Goal: Task Accomplishment & Management: Manage account settings

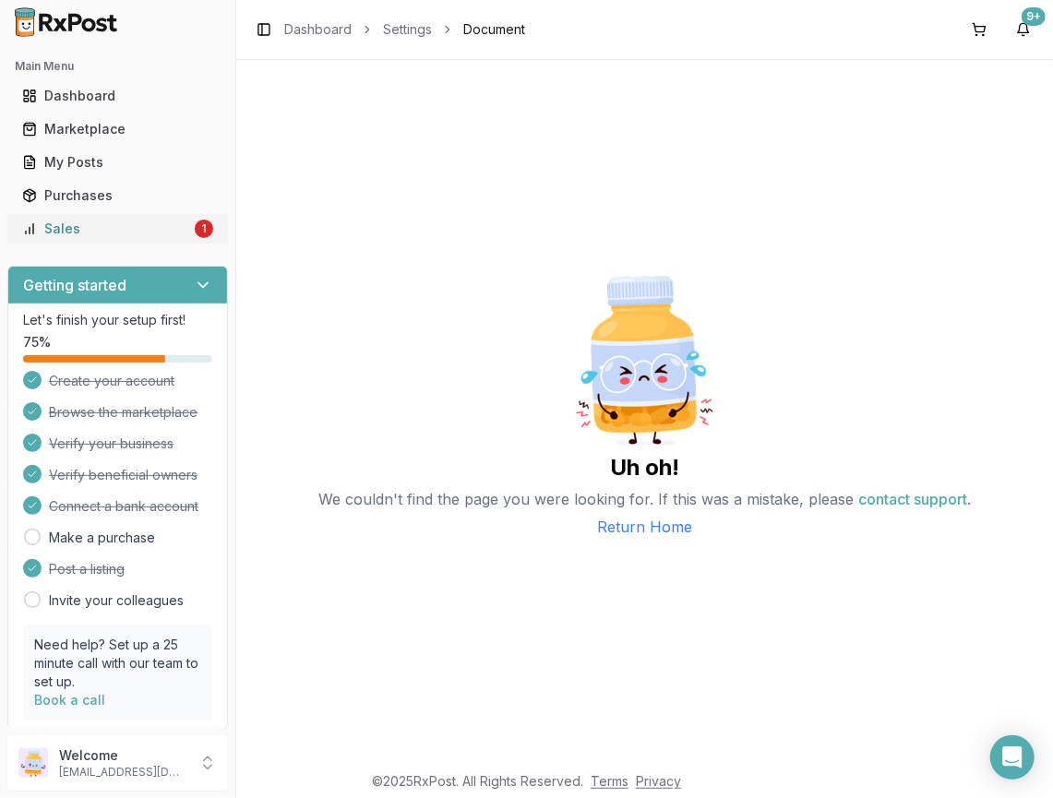
click at [144, 220] on div "Sales" at bounding box center [106, 229] width 169 height 18
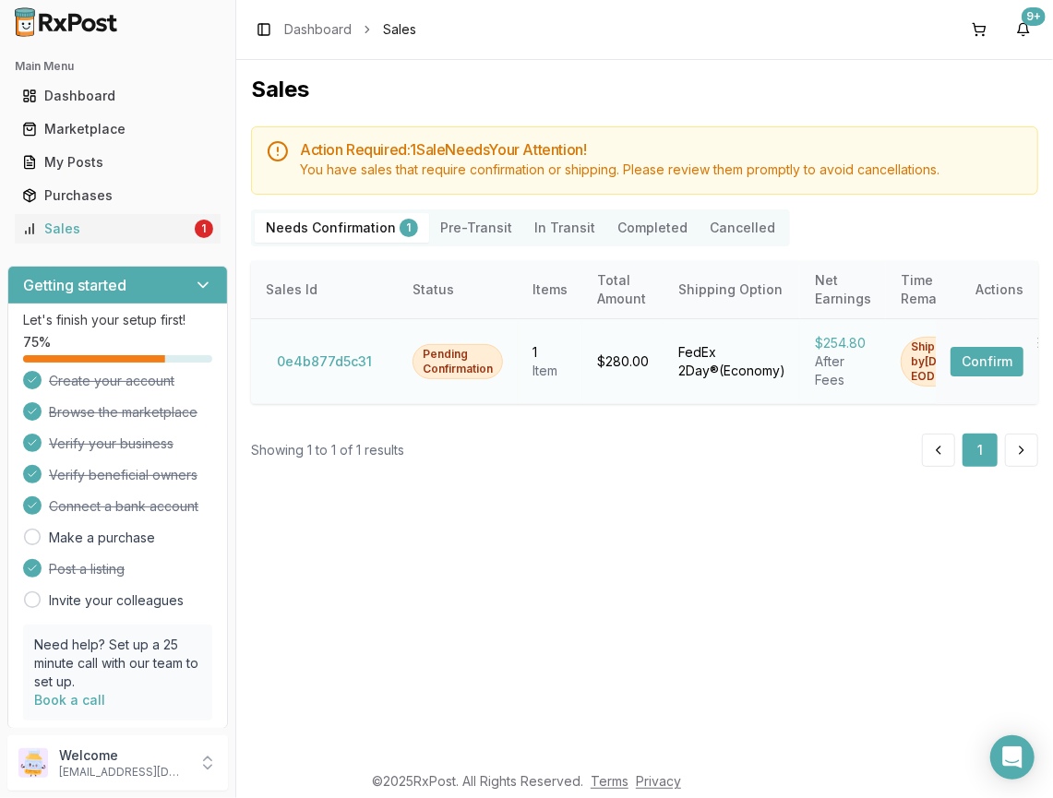
click at [1006, 350] on button "Confirm" at bounding box center [986, 362] width 73 height 30
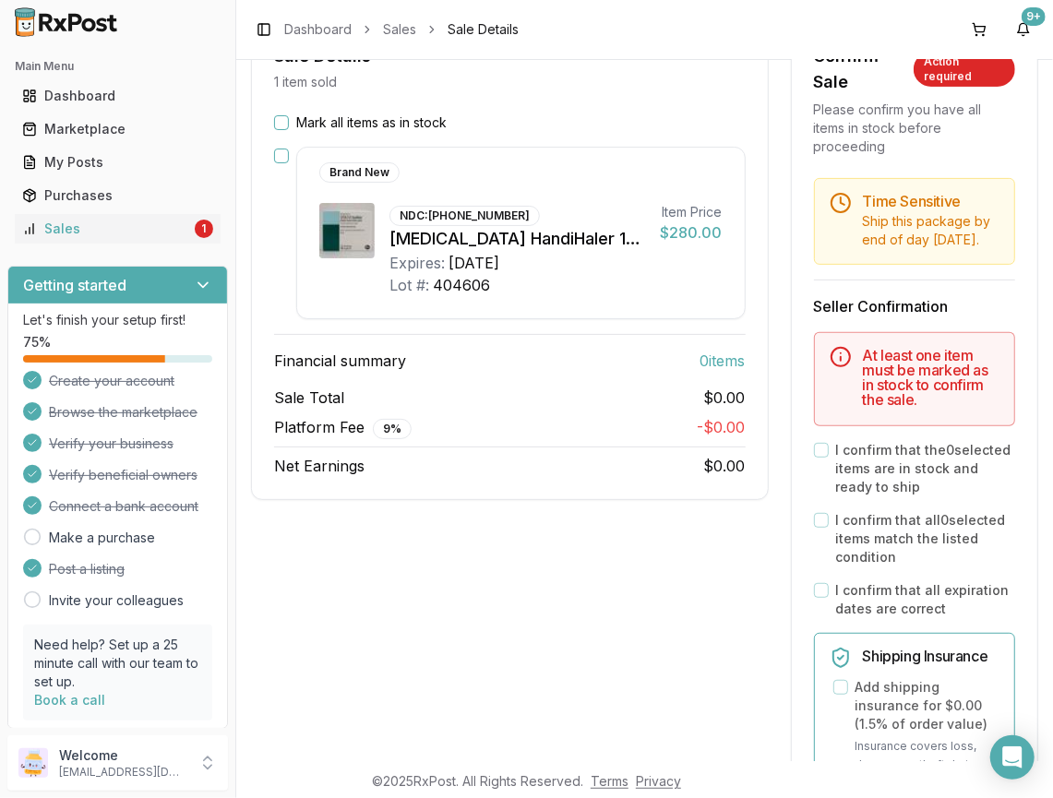
scroll to position [199, 0]
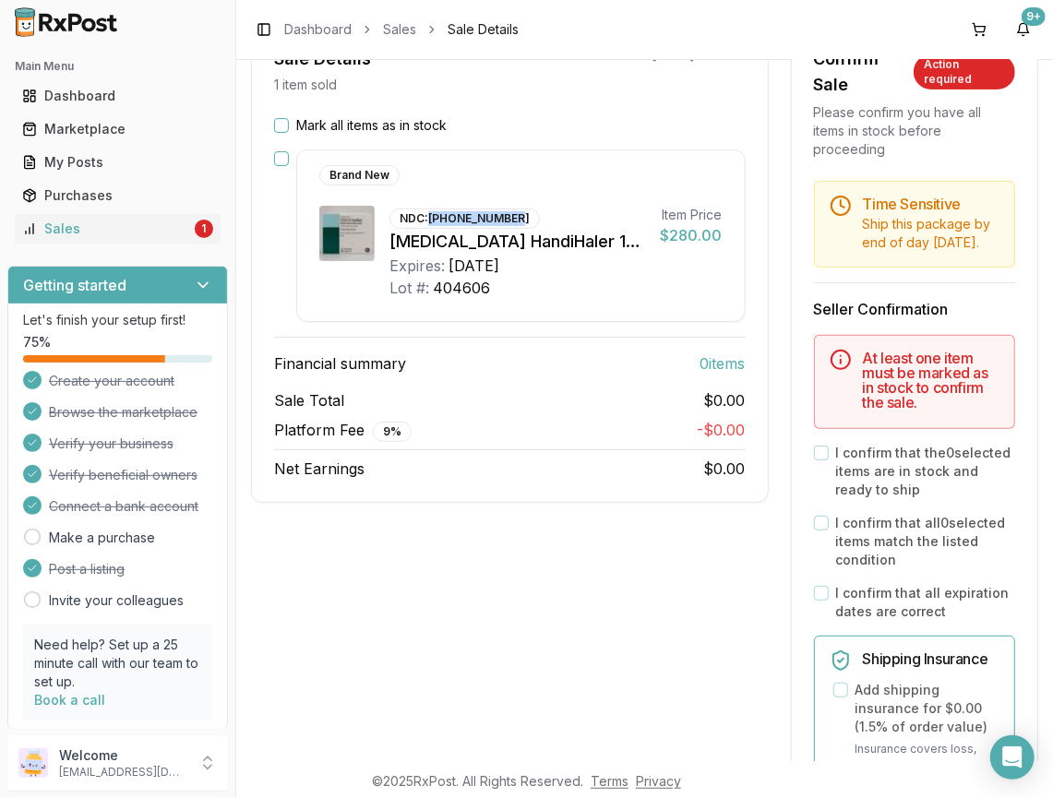
drag, startPoint x: 429, startPoint y: 214, endPoint x: 513, endPoint y: 213, distance: 84.0
click at [513, 213] on div "NDC: [PHONE_NUMBER]" at bounding box center [464, 218] width 150 height 20
copy div "[PHONE_NUMBER]"
click at [100, 160] on div "My Posts" at bounding box center [117, 162] width 191 height 18
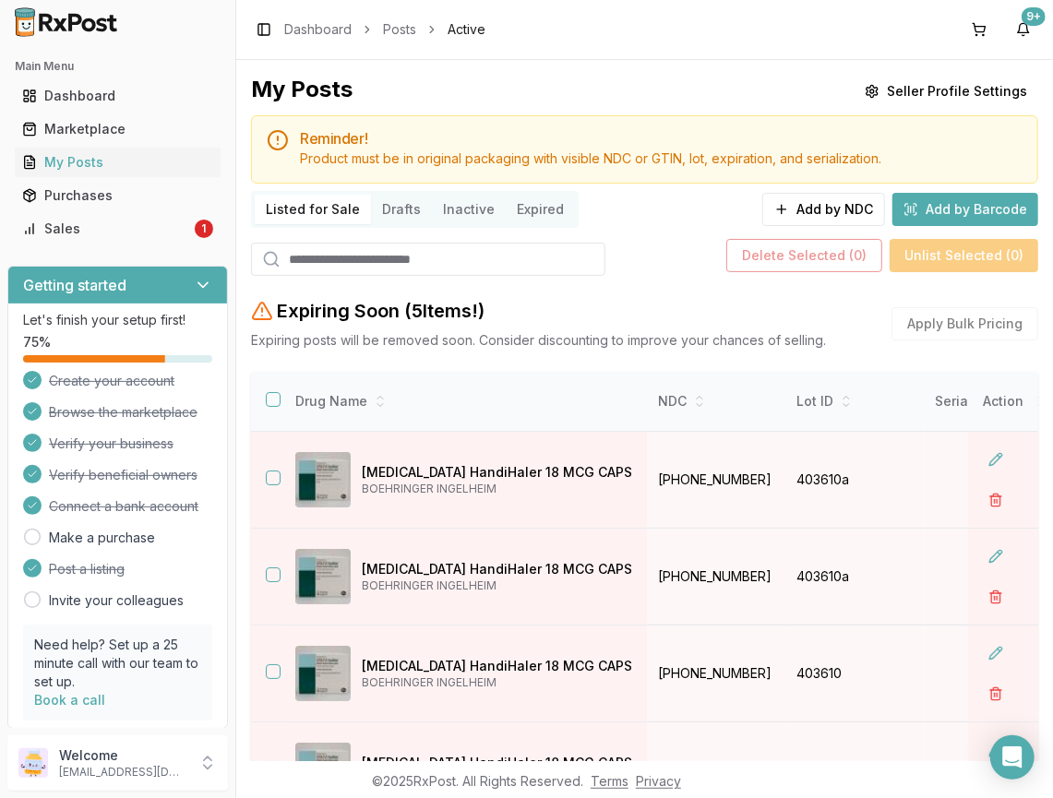
click at [413, 260] on input "search" at bounding box center [428, 259] width 354 height 33
paste input "**********"
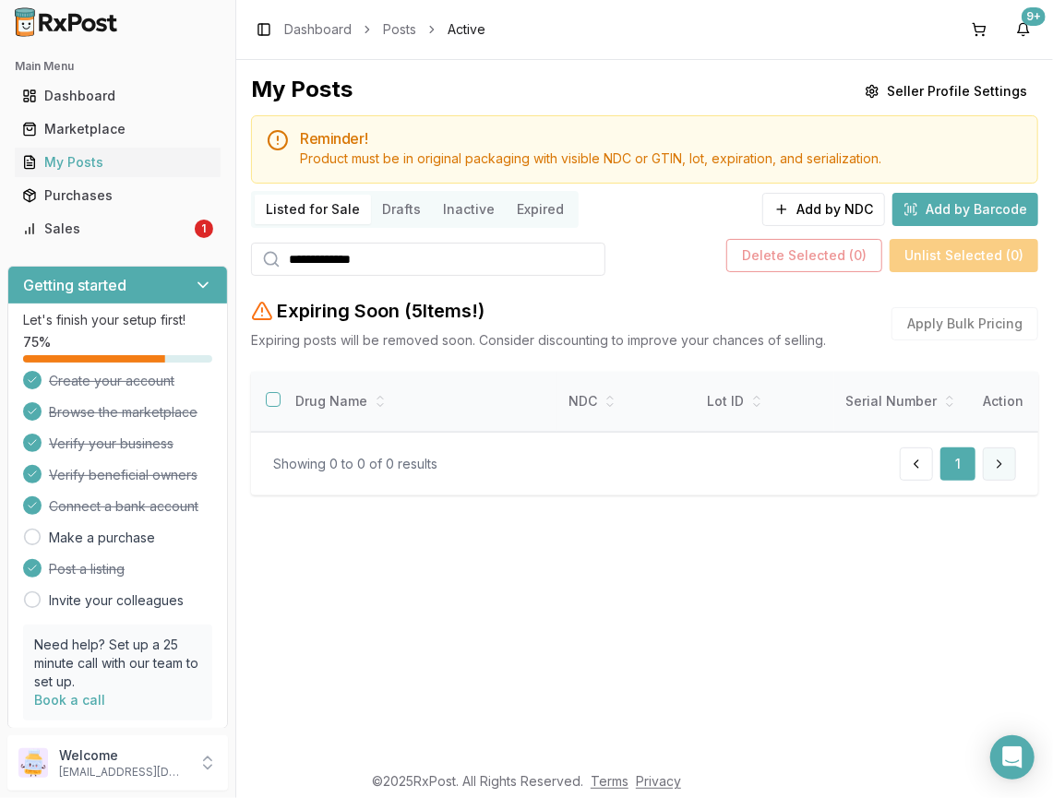
type input "**********"
click at [1000, 476] on button at bounding box center [998, 463] width 33 height 33
click at [363, 261] on input "**********" at bounding box center [428, 259] width 354 height 33
click at [592, 258] on input "**********" at bounding box center [428, 259] width 354 height 33
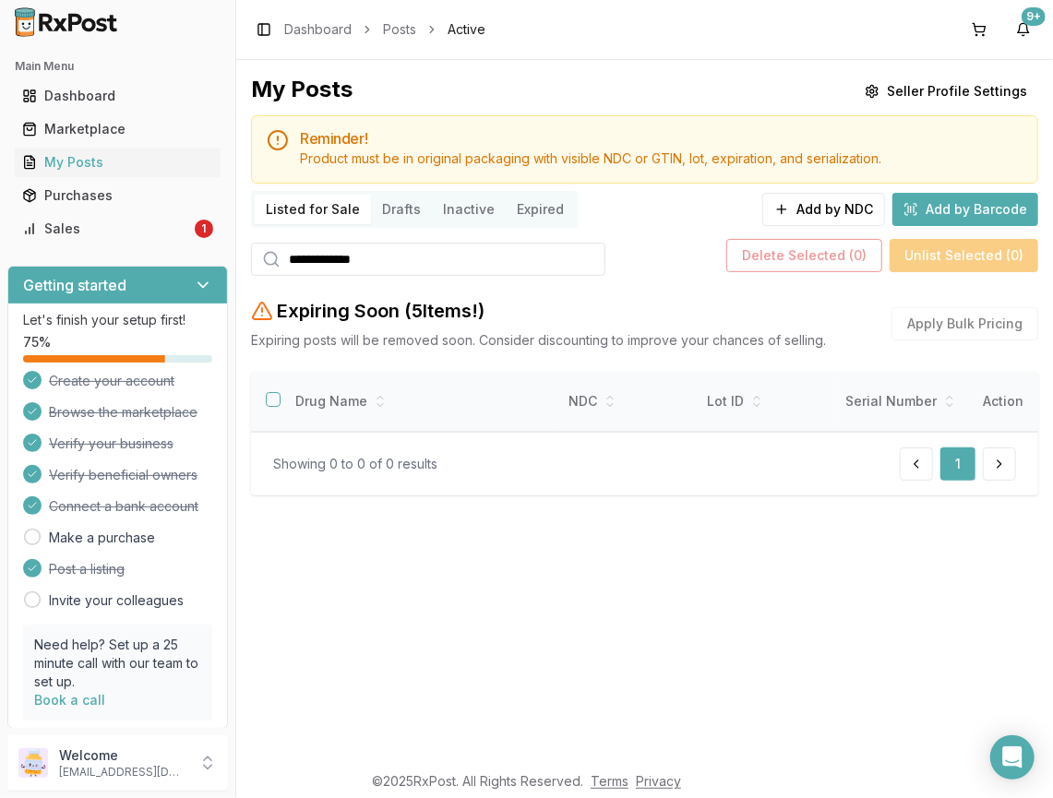
click at [586, 261] on input "**********" at bounding box center [428, 259] width 354 height 33
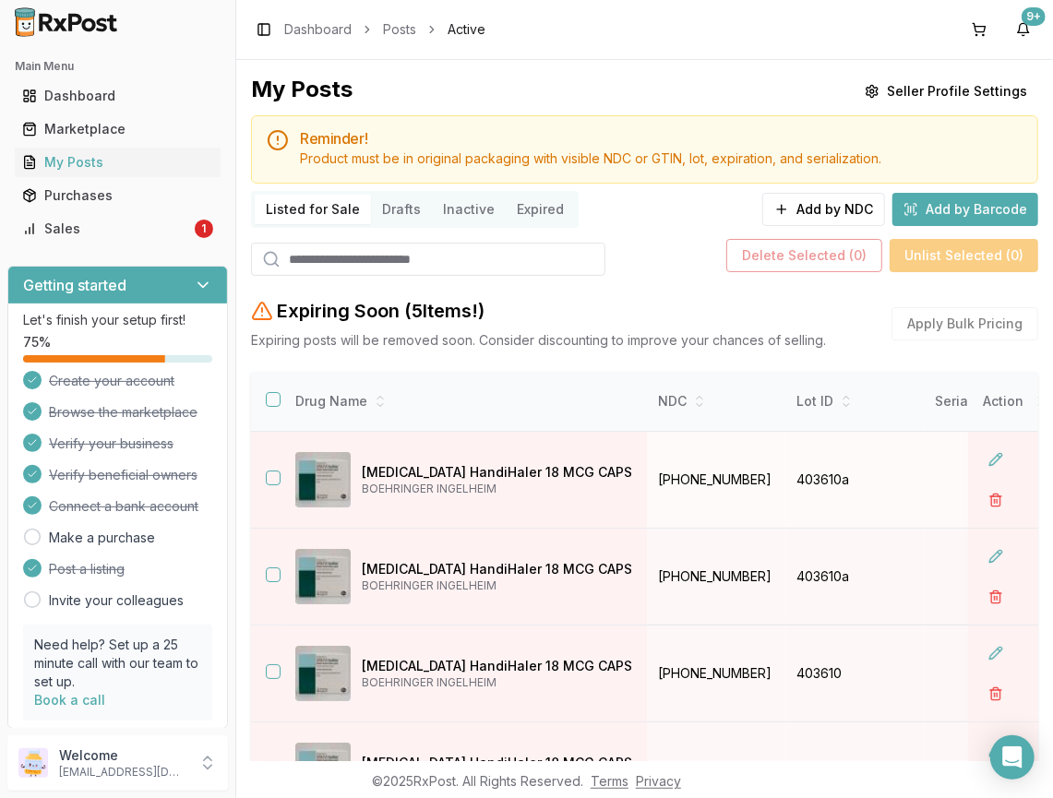
click at [279, 478] on button "button" at bounding box center [273, 477] width 15 height 15
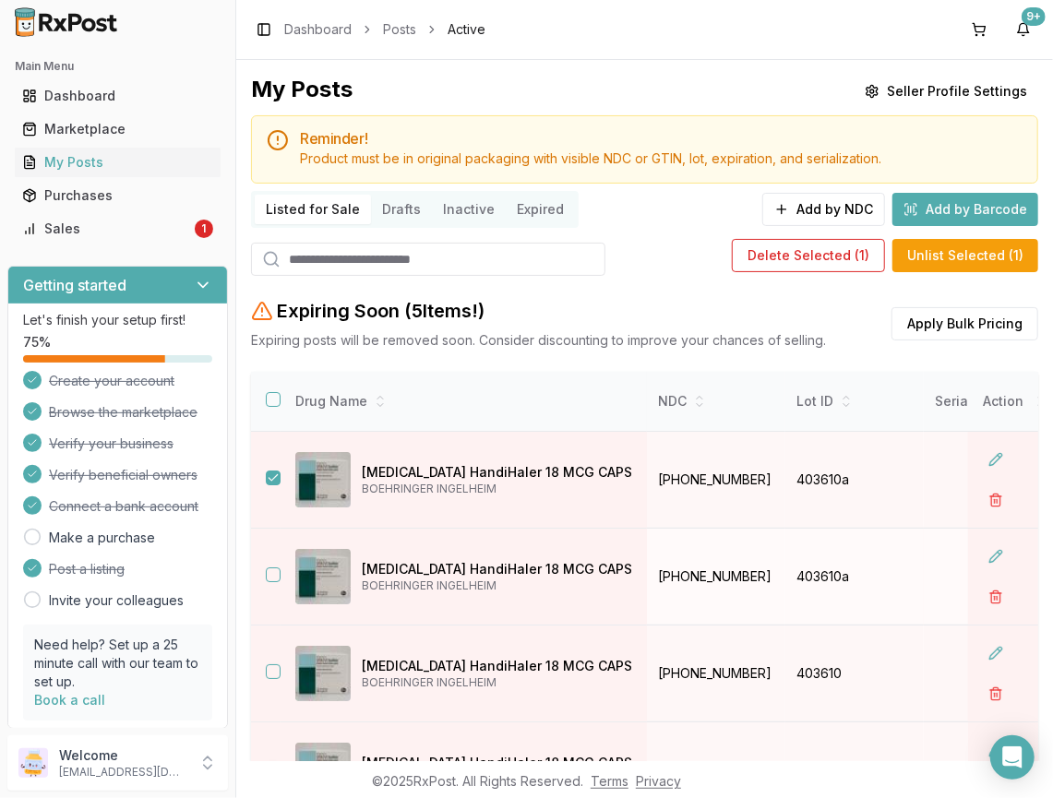
click at [273, 570] on button "button" at bounding box center [273, 574] width 15 height 15
click at [270, 665] on button "button" at bounding box center [273, 671] width 15 height 15
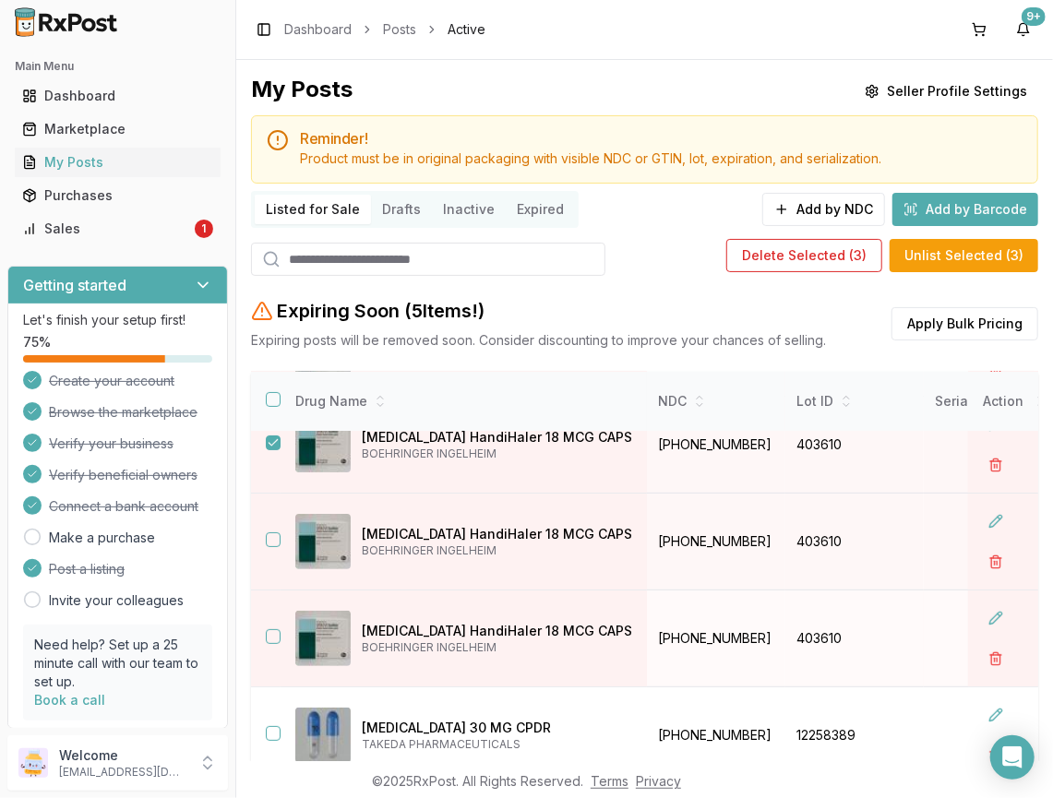
scroll to position [231, 0]
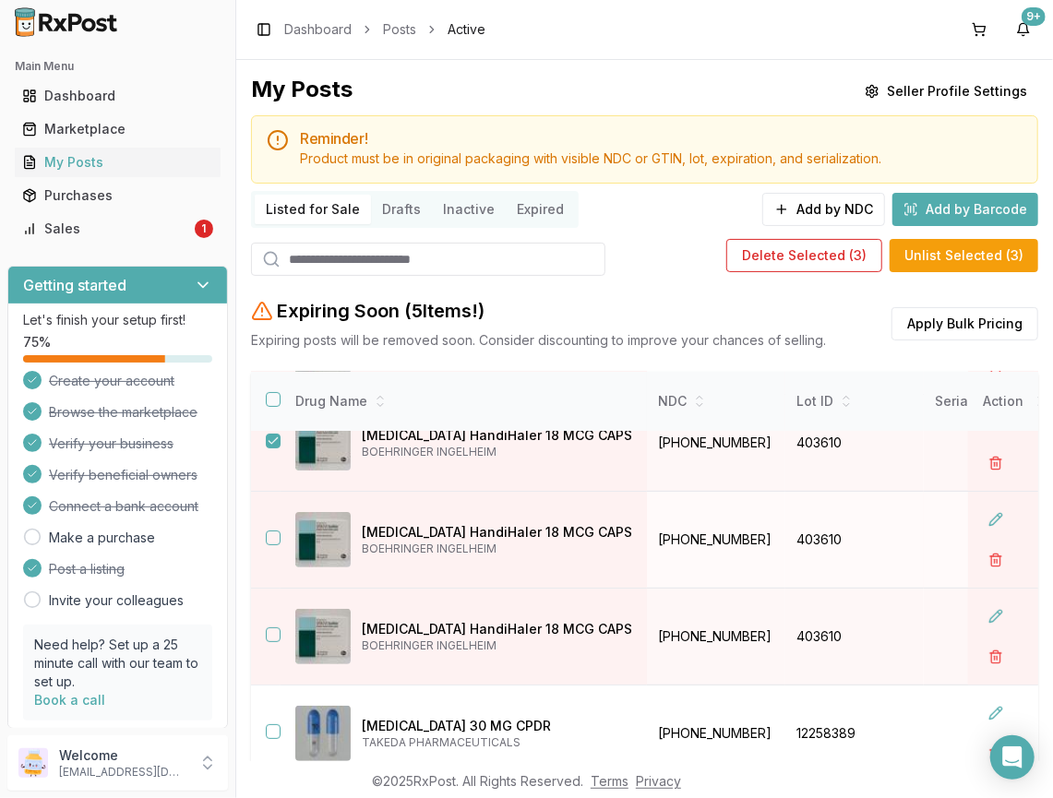
click at [271, 534] on button "button" at bounding box center [273, 537] width 15 height 15
click at [269, 627] on button "button" at bounding box center [273, 634] width 15 height 15
click at [829, 258] on button "Delete Selected ( 5 )" at bounding box center [805, 255] width 155 height 33
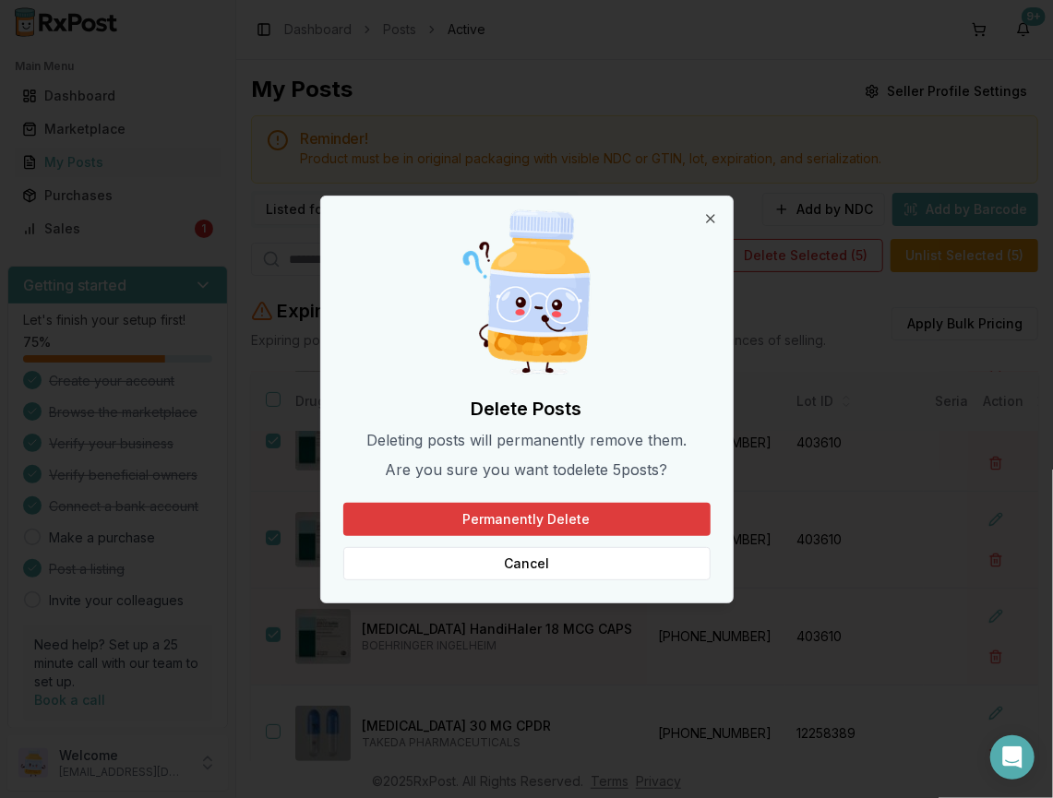
click at [573, 509] on button "Permanently Delete" at bounding box center [526, 519] width 367 height 33
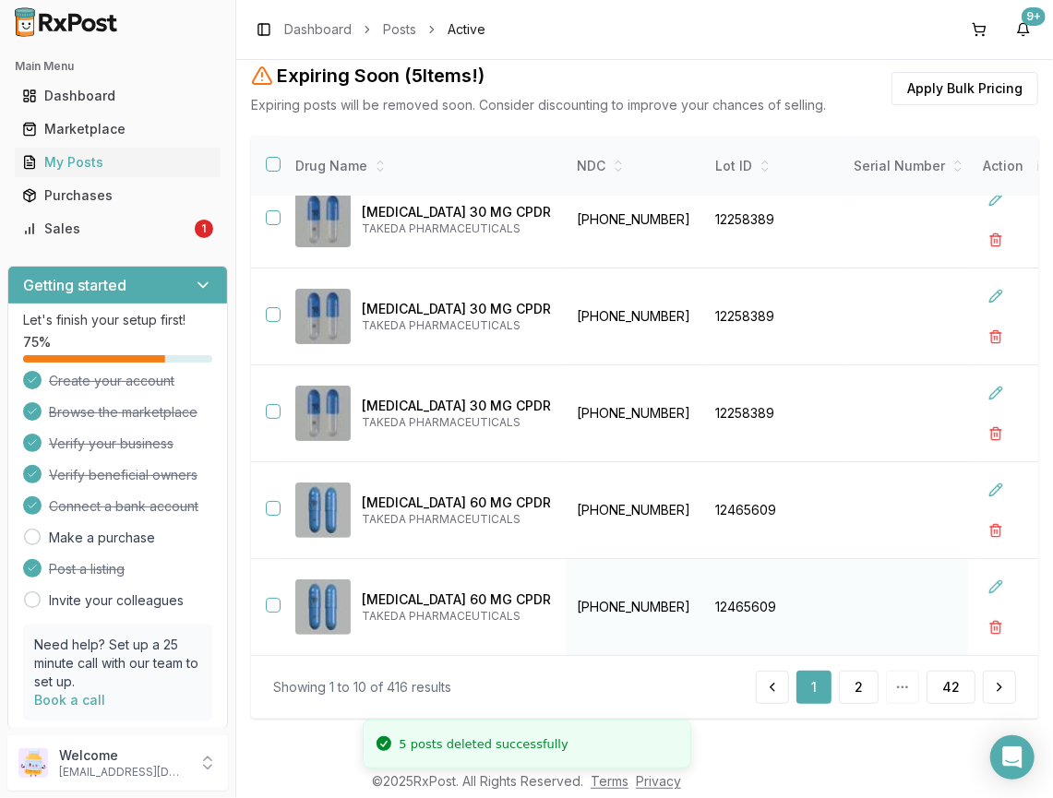
scroll to position [236, 0]
click at [849, 677] on button "2" at bounding box center [859, 686] width 40 height 33
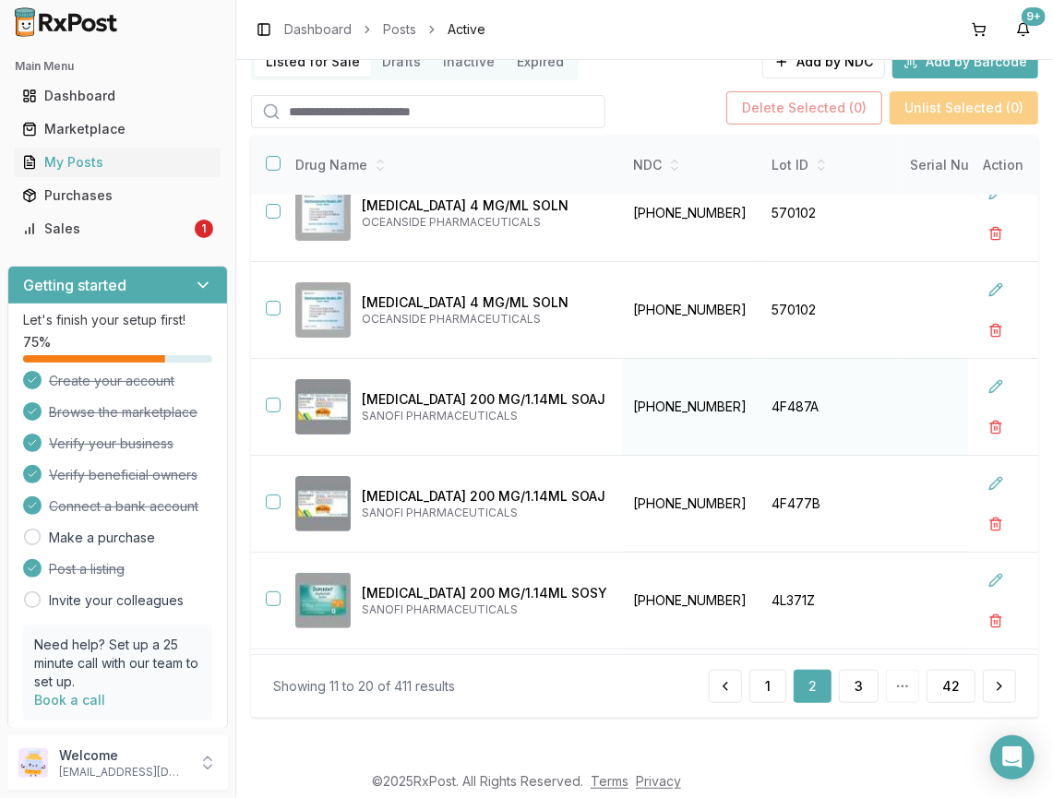
click at [277, 405] on button "button" at bounding box center [273, 405] width 15 height 15
click at [269, 494] on button "button" at bounding box center [273, 501] width 15 height 15
click at [275, 596] on button "button" at bounding box center [273, 598] width 15 height 15
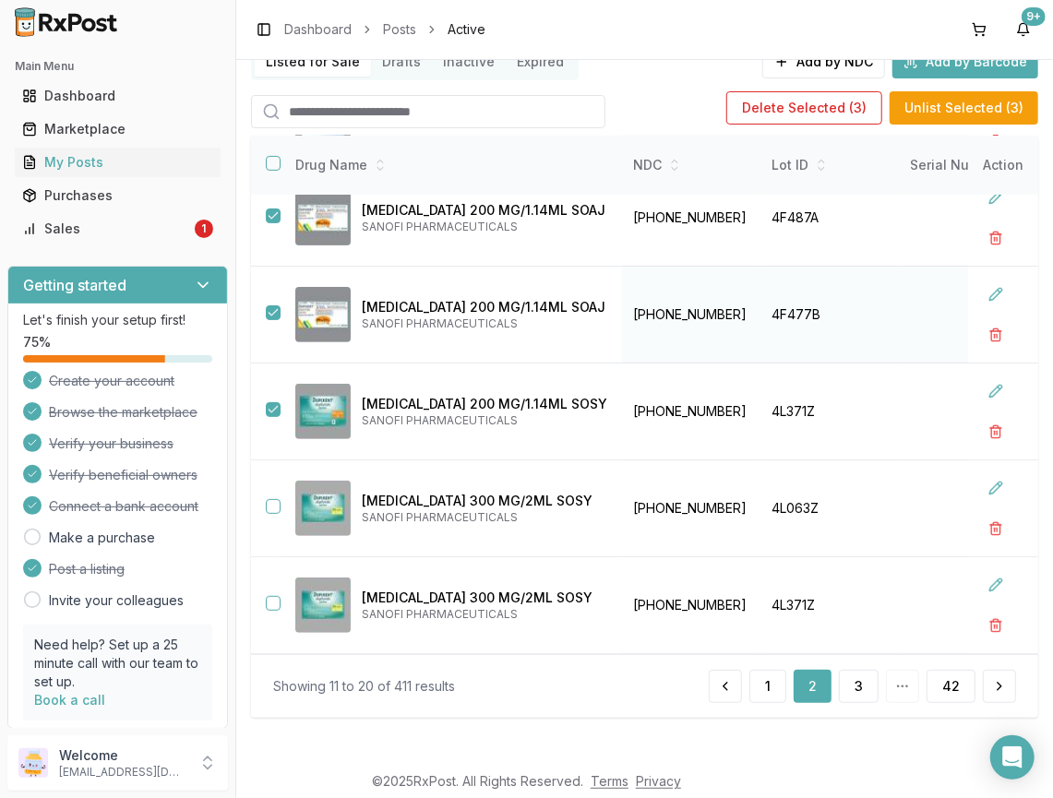
scroll to position [277, 0]
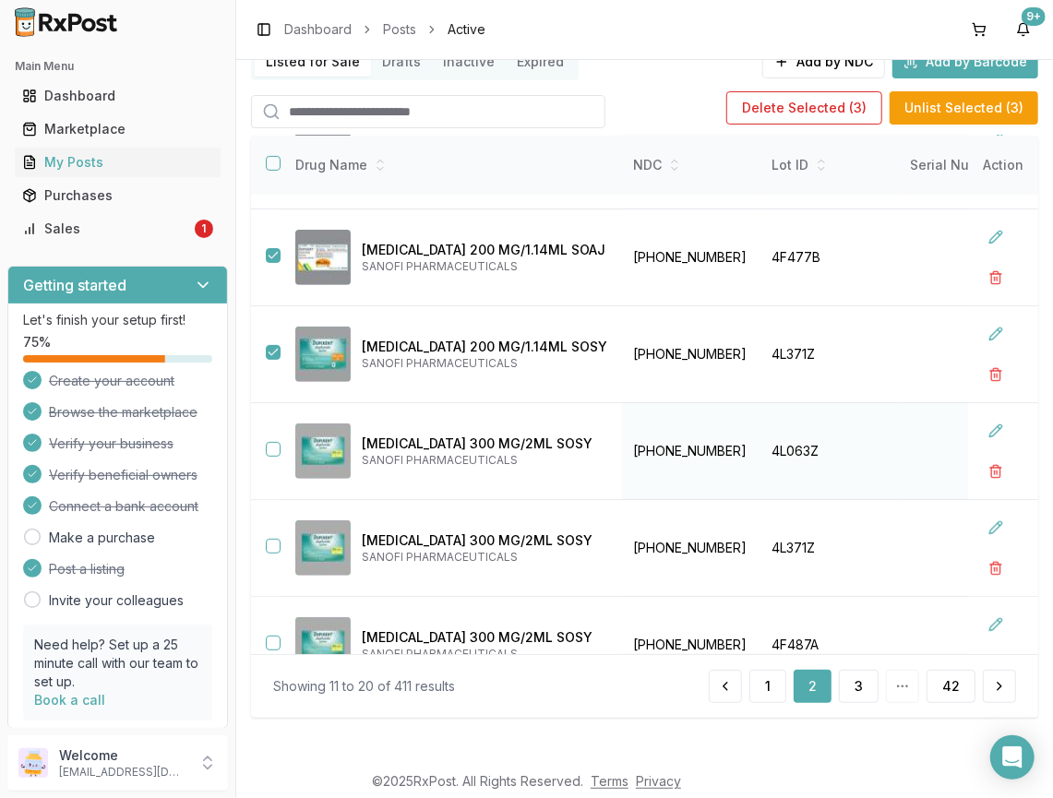
click at [273, 450] on button "button" at bounding box center [273, 449] width 15 height 15
click at [273, 542] on button "button" at bounding box center [273, 546] width 15 height 15
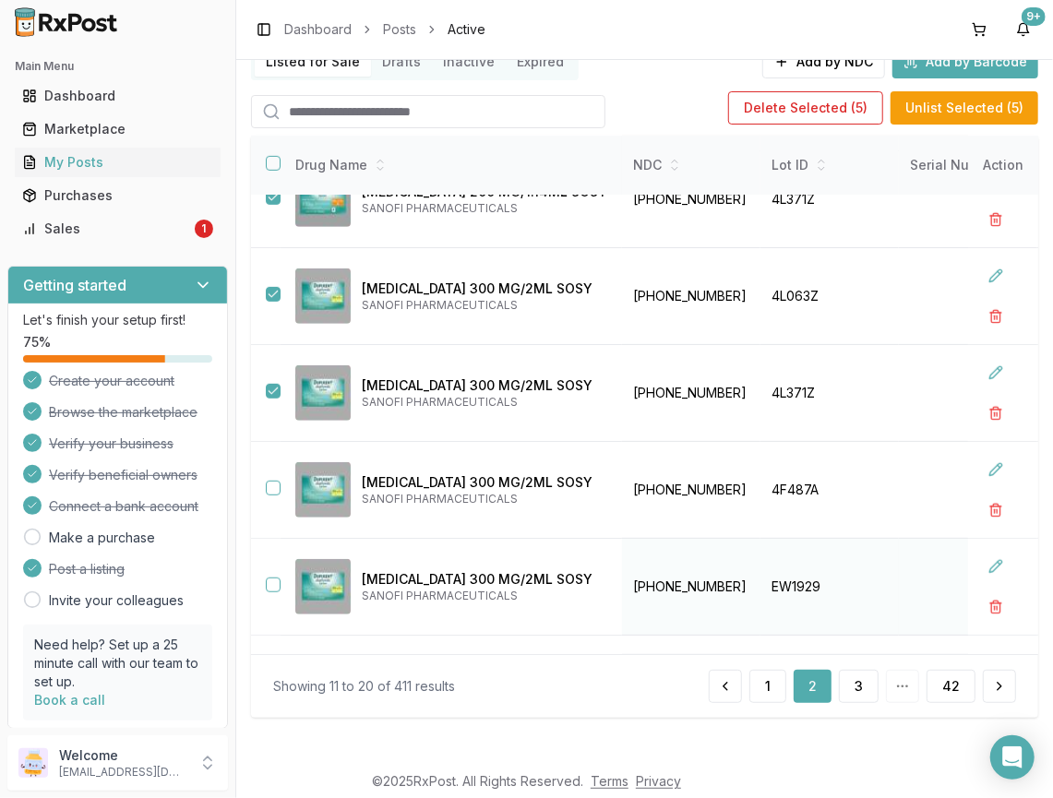
scroll to position [446, 0]
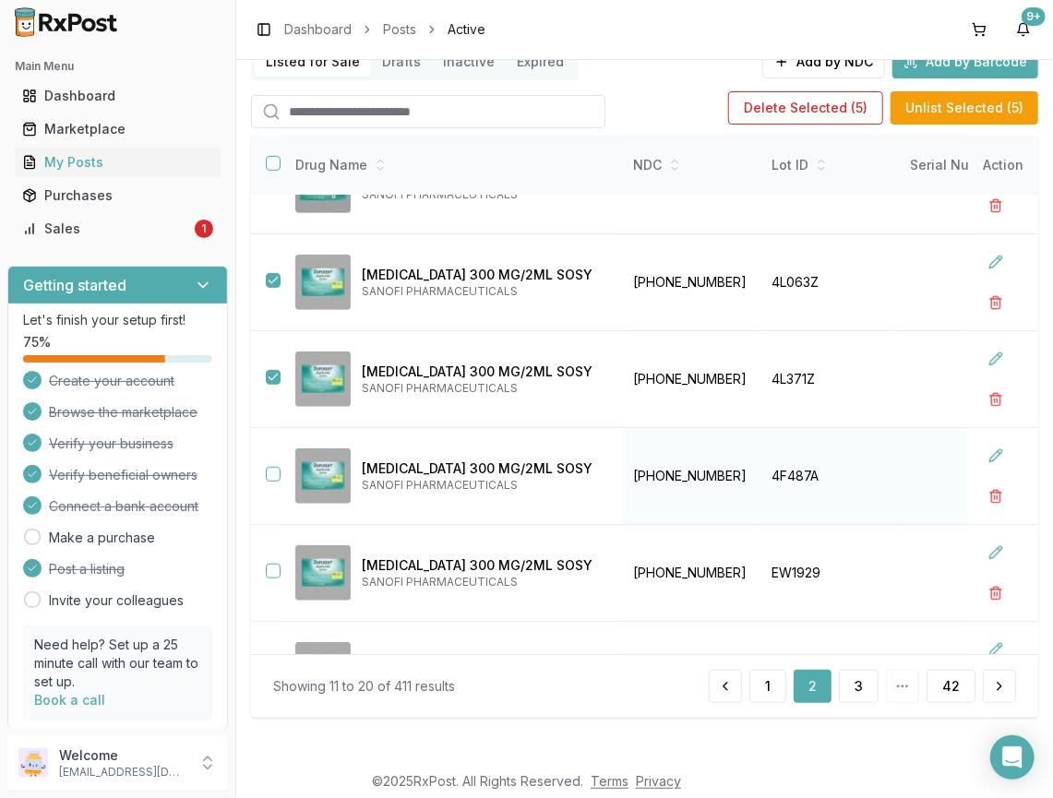
click at [275, 471] on button "button" at bounding box center [273, 474] width 15 height 15
click at [270, 565] on button "button" at bounding box center [273, 571] width 15 height 15
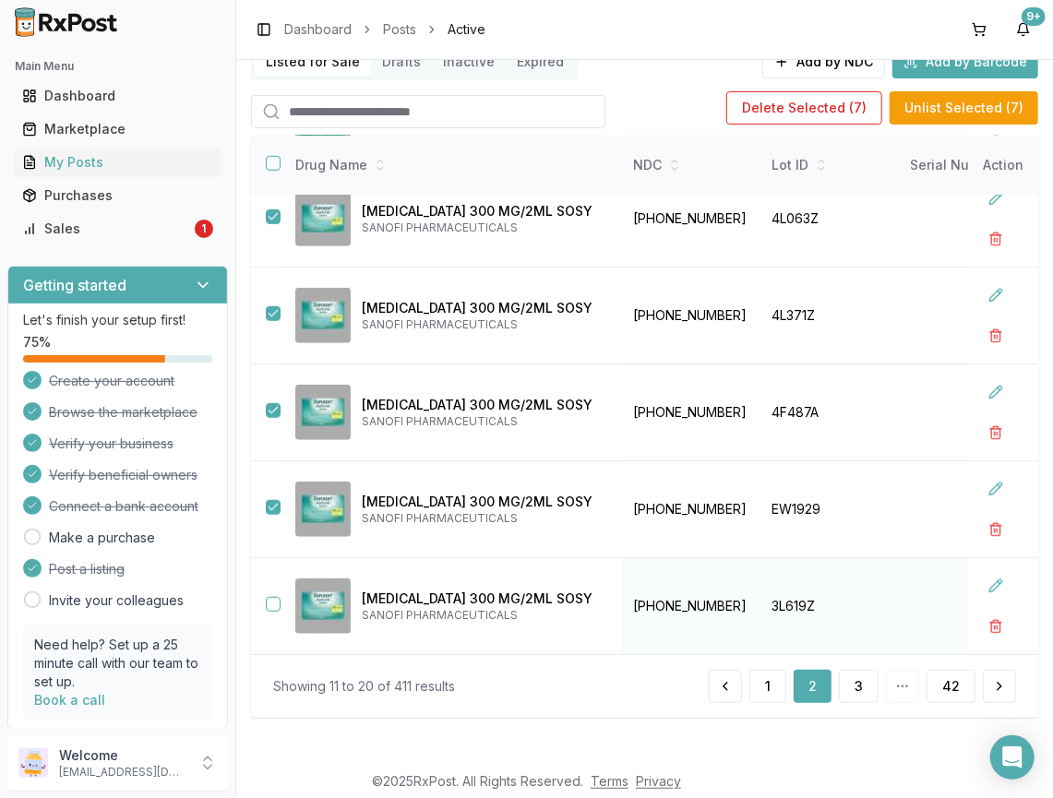
click at [275, 600] on button "button" at bounding box center [273, 604] width 15 height 15
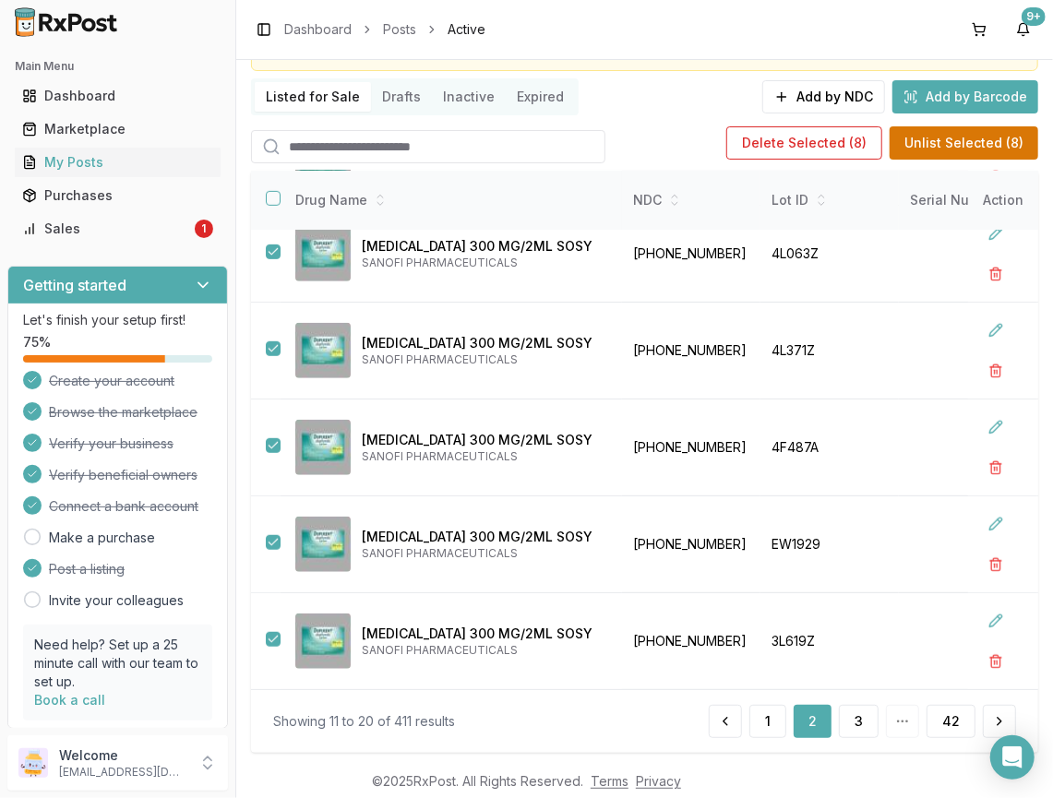
scroll to position [101, 0]
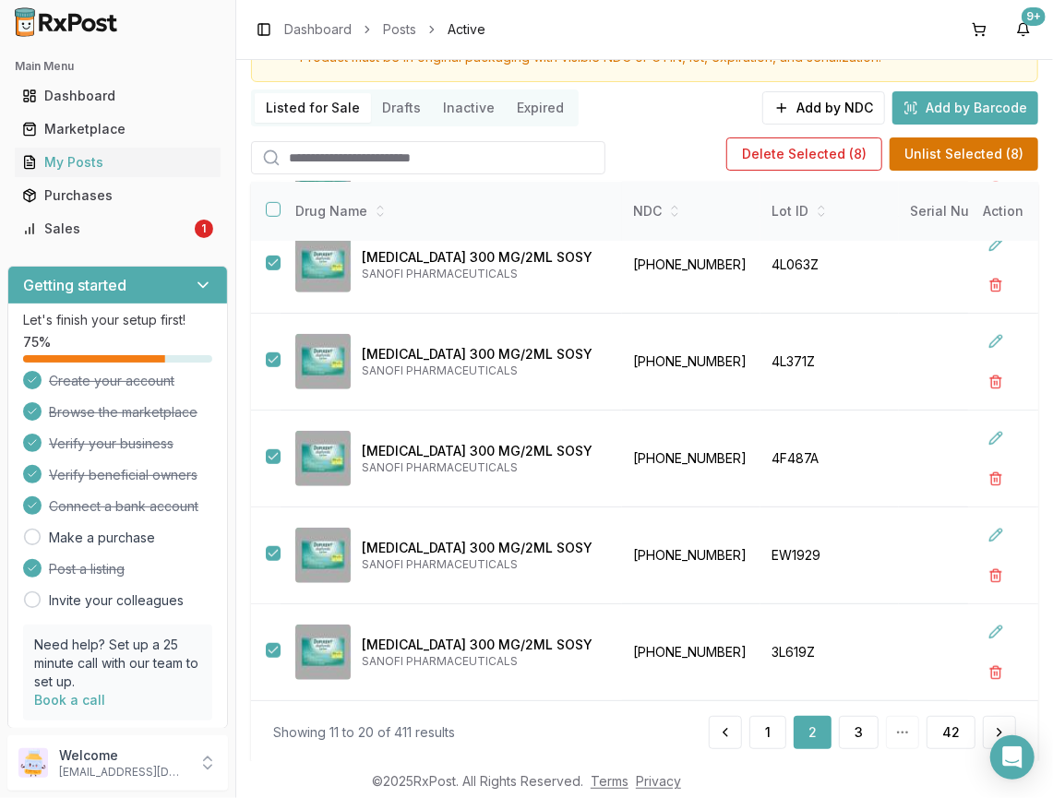
click at [933, 145] on button "Unlist Selected ( 8 )" at bounding box center [963, 153] width 149 height 33
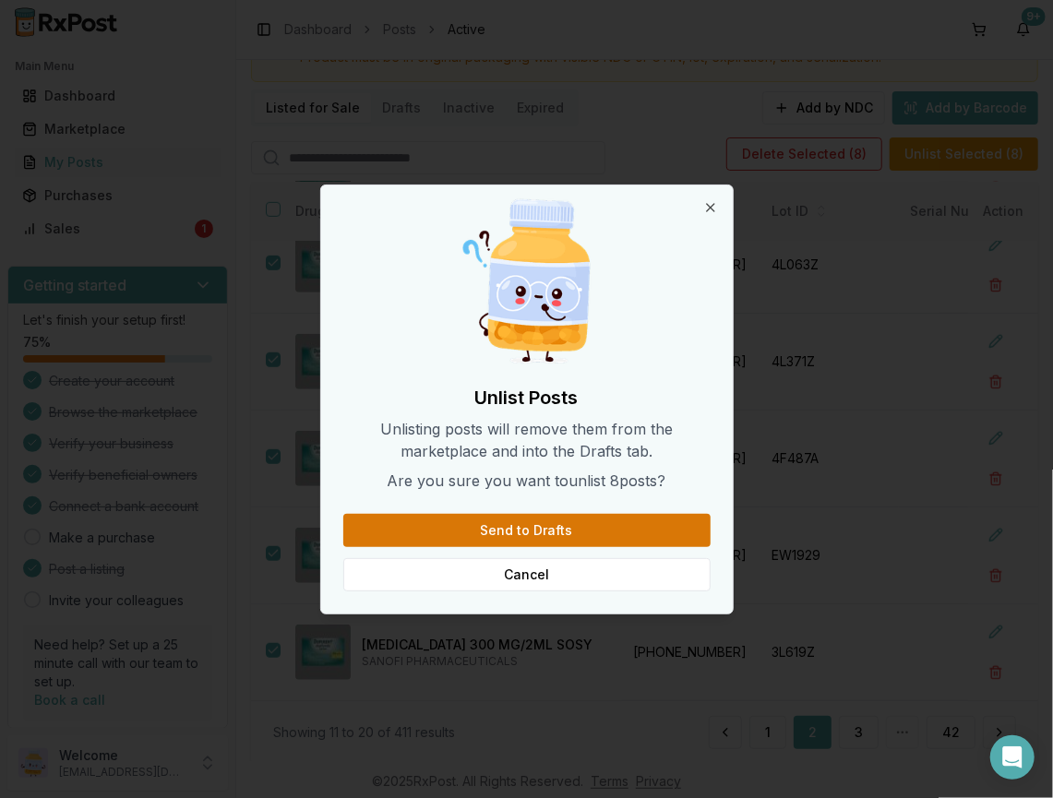
click at [542, 520] on button "Send to Drafts" at bounding box center [526, 530] width 367 height 33
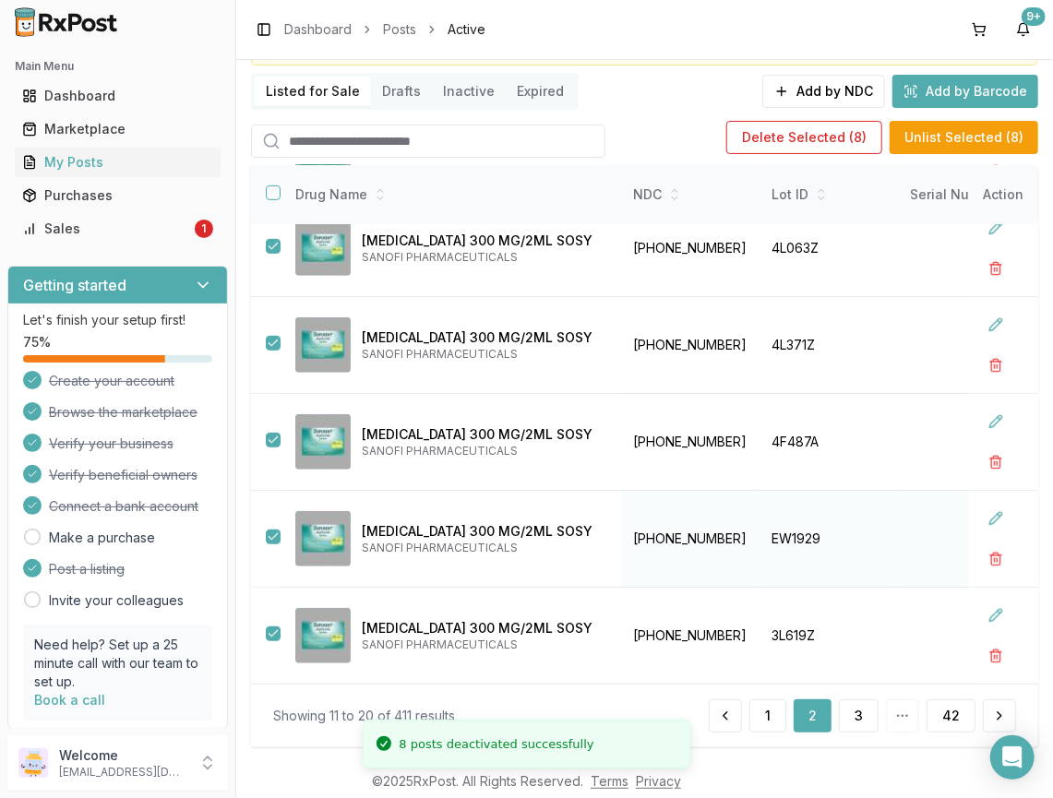
scroll to position [148, 0]
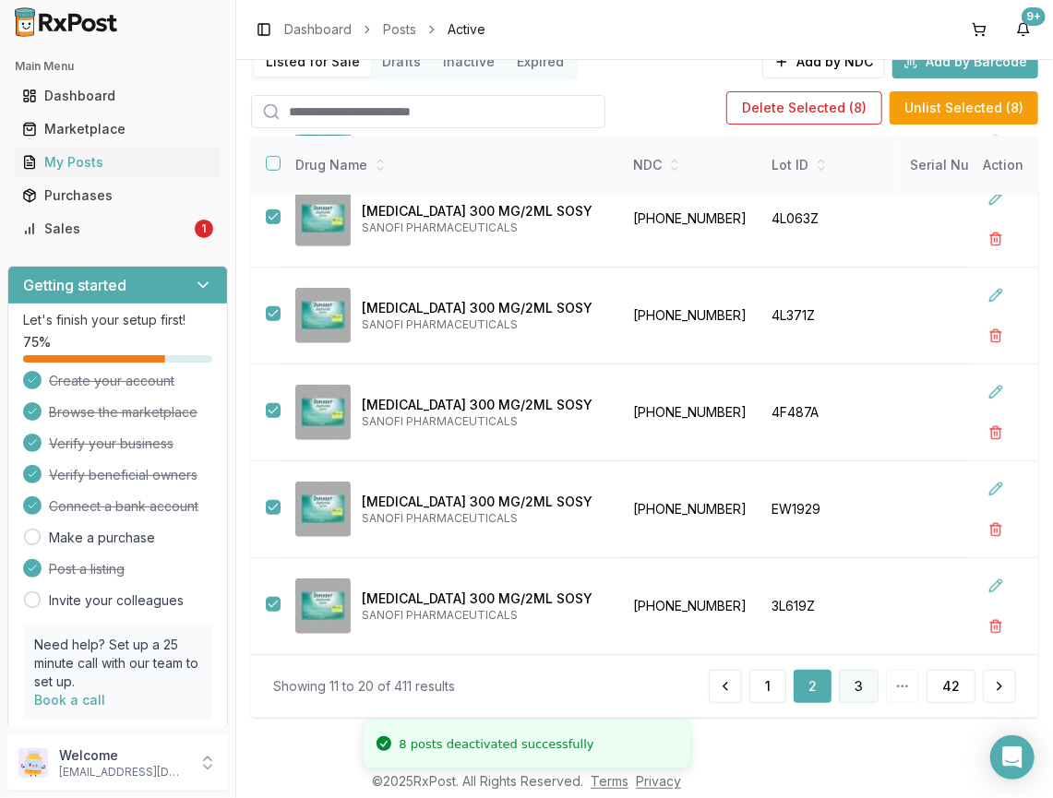
click at [845, 683] on button "3" at bounding box center [859, 686] width 40 height 33
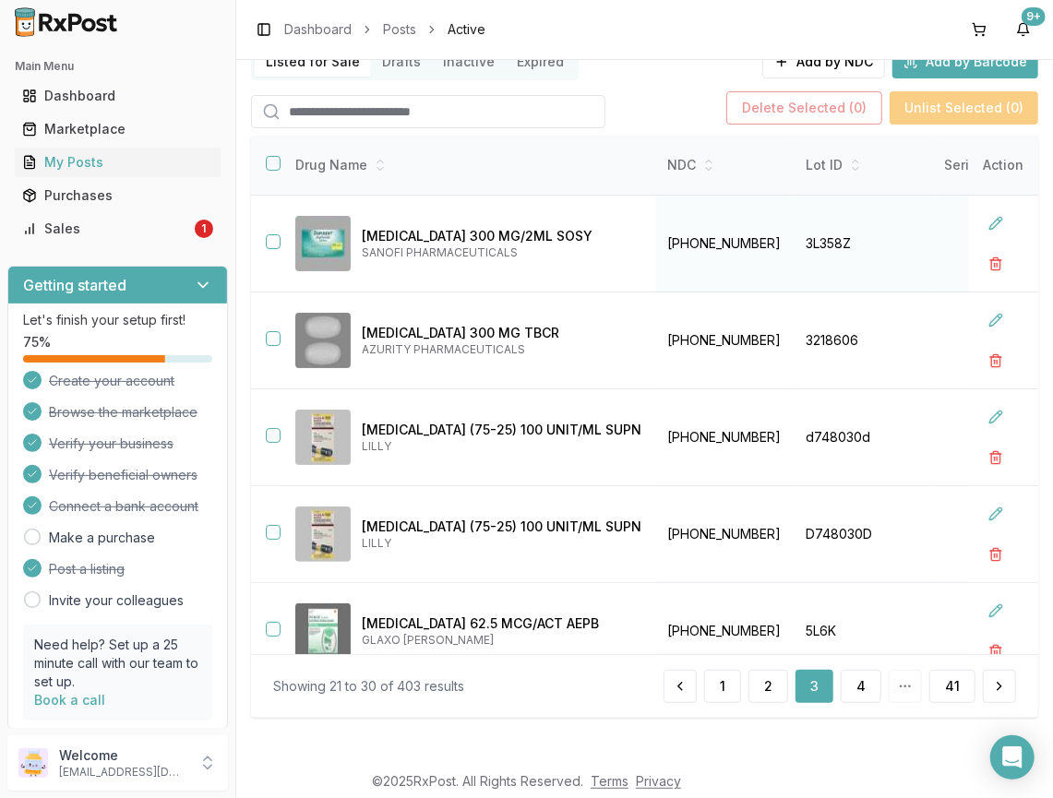
click at [267, 240] on button "button" at bounding box center [273, 241] width 15 height 15
click at [269, 430] on button "button" at bounding box center [273, 435] width 15 height 15
click at [268, 529] on button "button" at bounding box center [273, 532] width 15 height 15
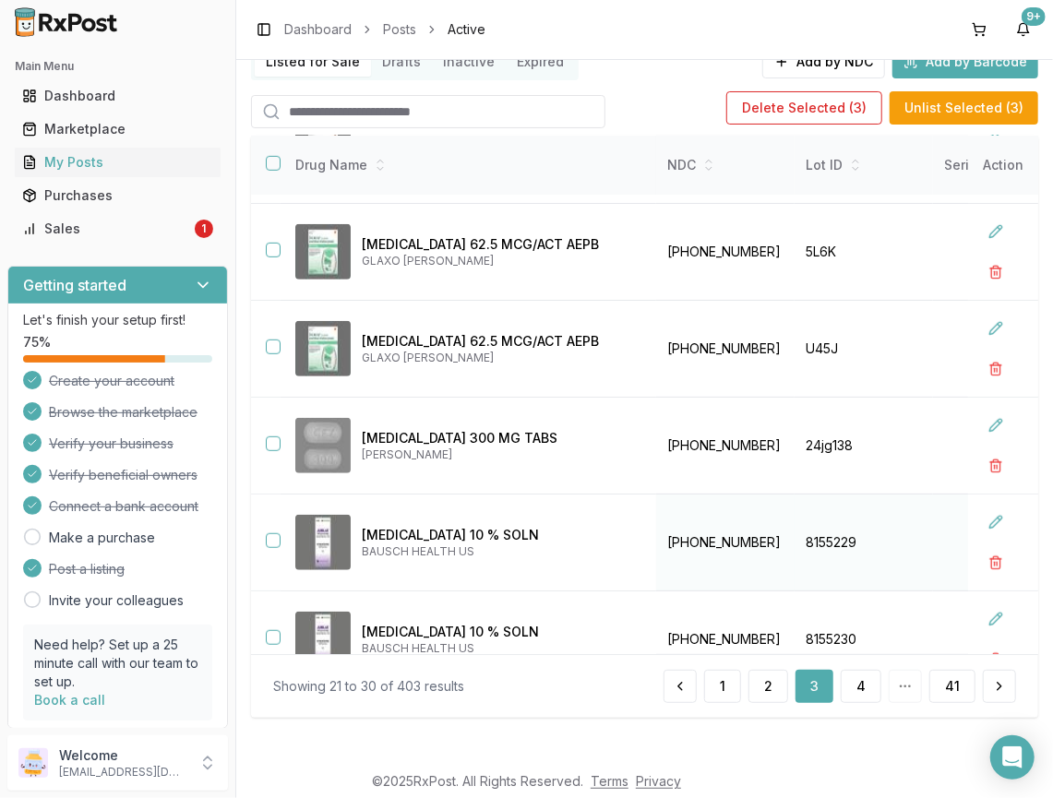
scroll to position [513, 0]
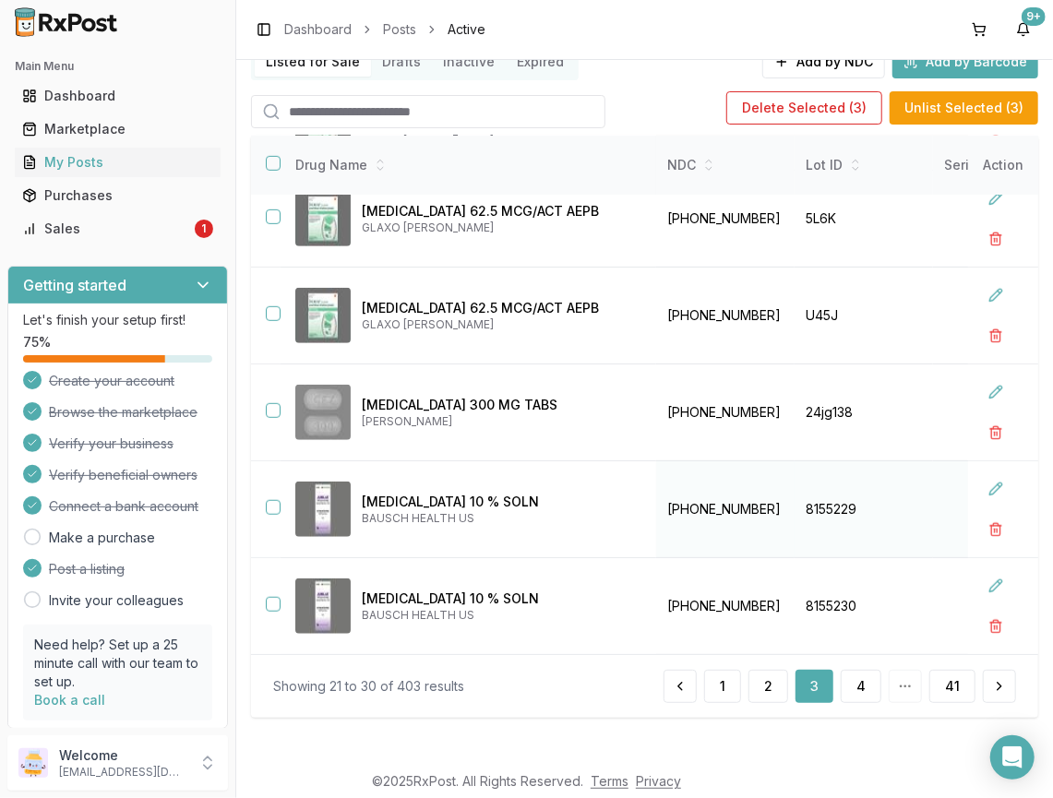
click at [274, 500] on button "button" at bounding box center [273, 507] width 15 height 15
click at [272, 597] on button "button" at bounding box center [273, 604] width 15 height 15
click at [268, 403] on button "button" at bounding box center [273, 410] width 15 height 15
click at [942, 110] on button "Unlist Selected ( 6 )" at bounding box center [963, 107] width 149 height 33
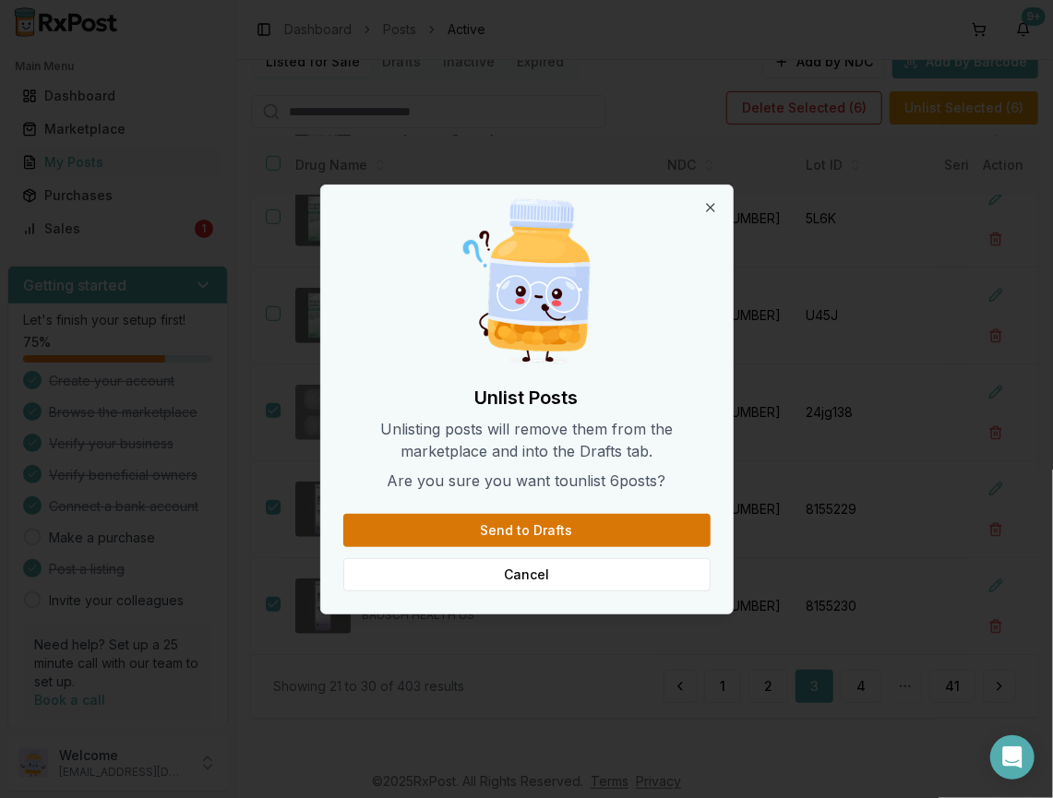
click at [646, 526] on button "Send to Drafts" at bounding box center [526, 530] width 367 height 33
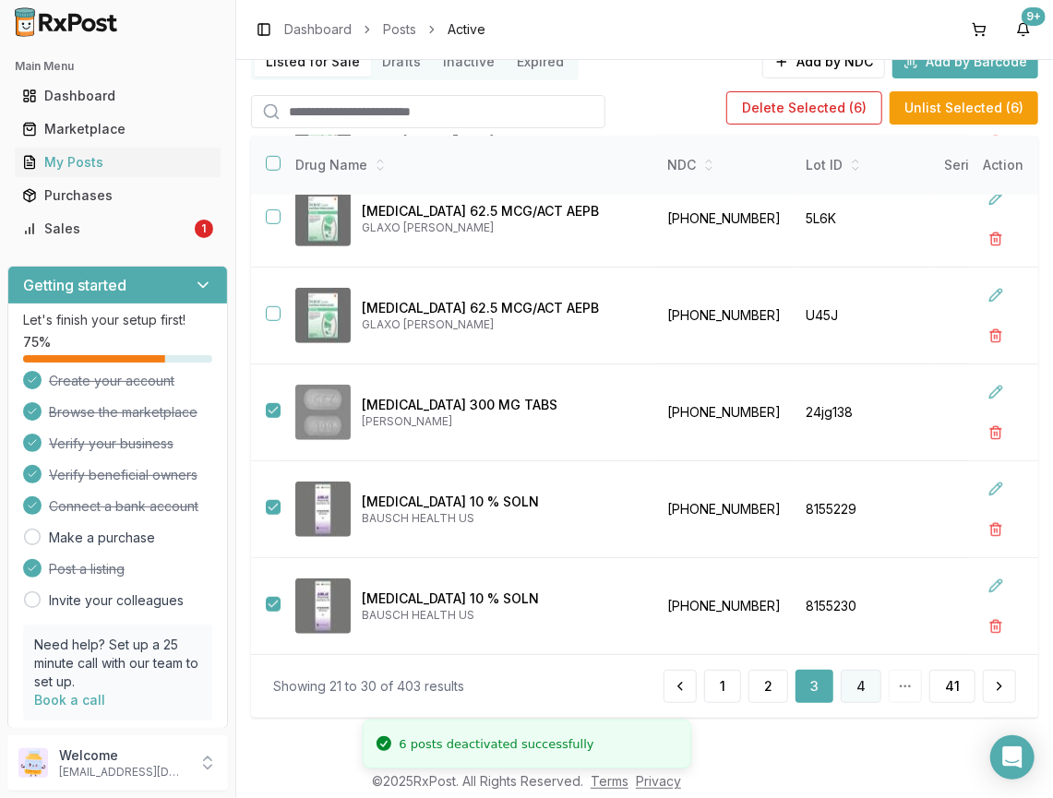
click at [862, 684] on button "4" at bounding box center [860, 686] width 41 height 33
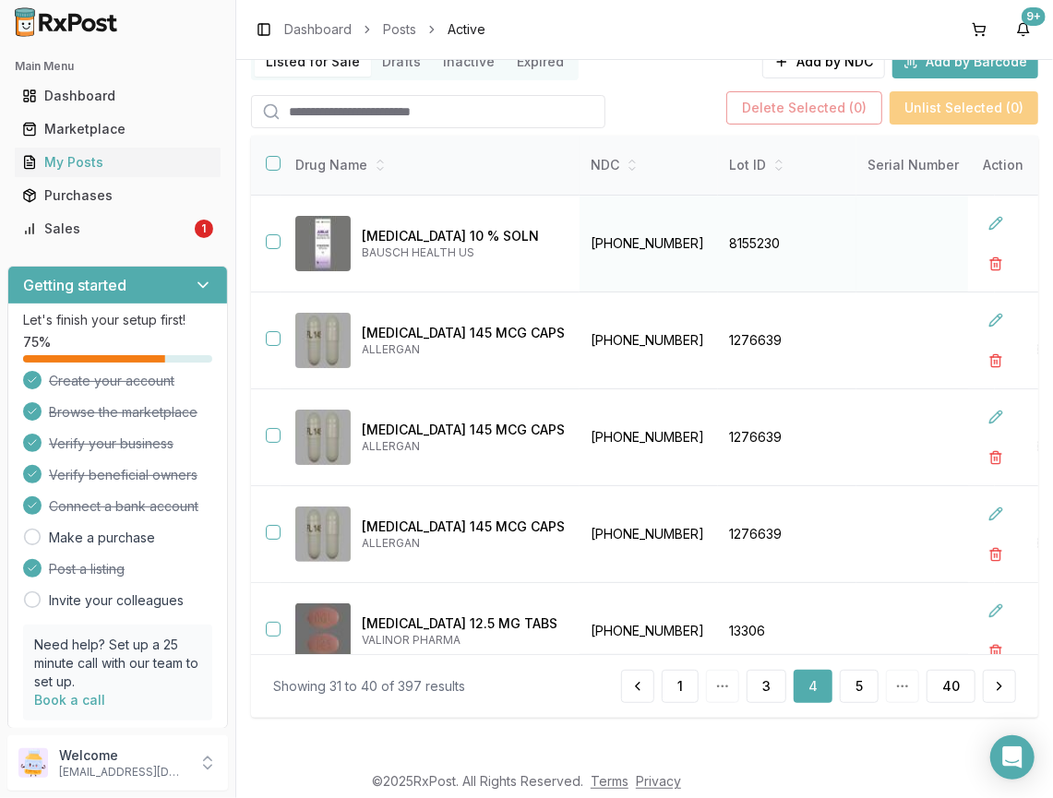
click at [273, 243] on button "button" at bounding box center [273, 241] width 15 height 15
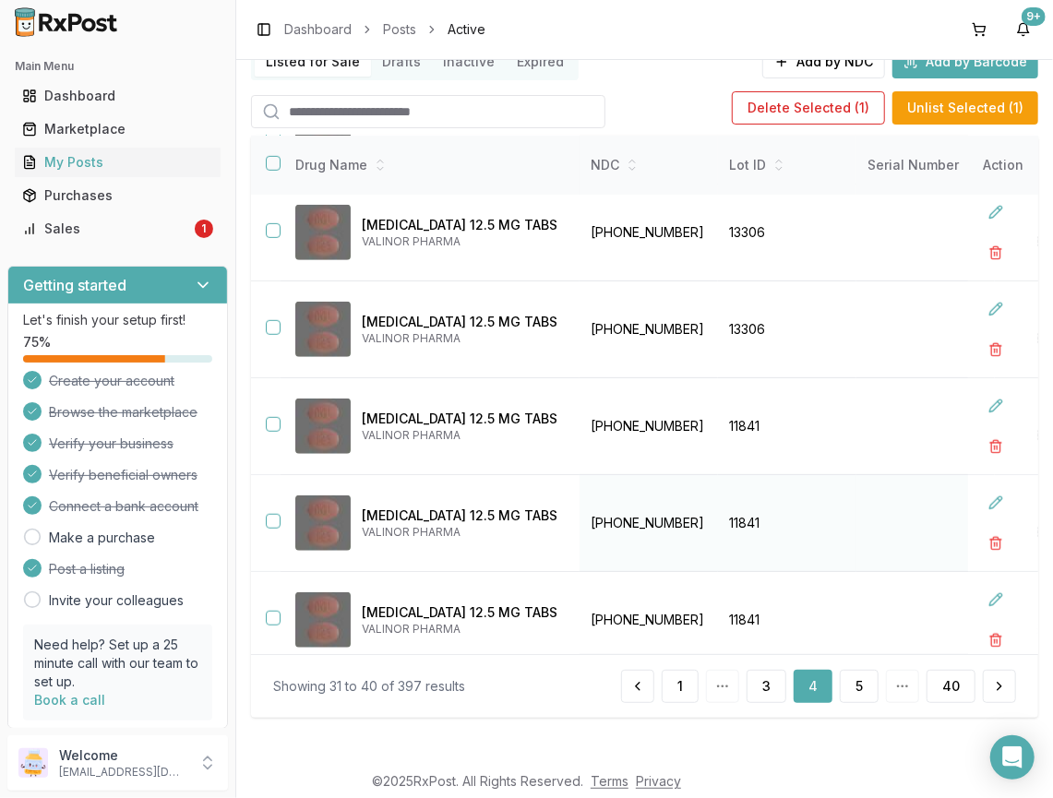
scroll to position [513, 0]
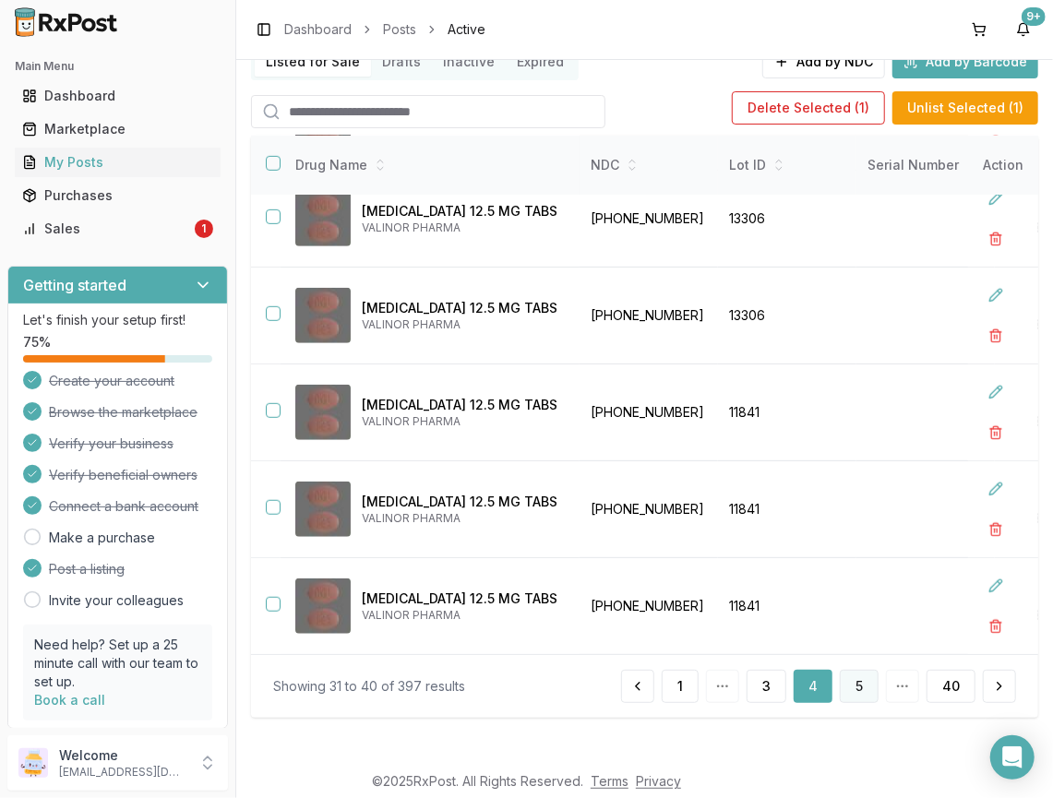
click at [848, 675] on button "5" at bounding box center [858, 686] width 39 height 33
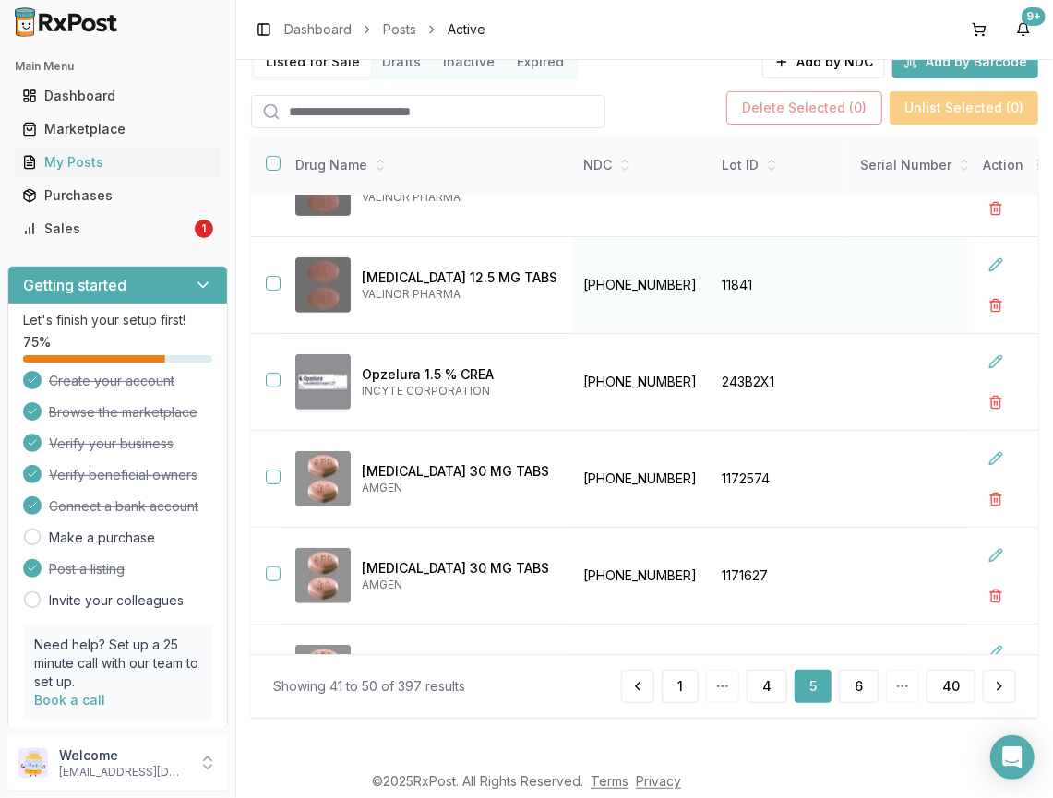
scroll to position [245, 0]
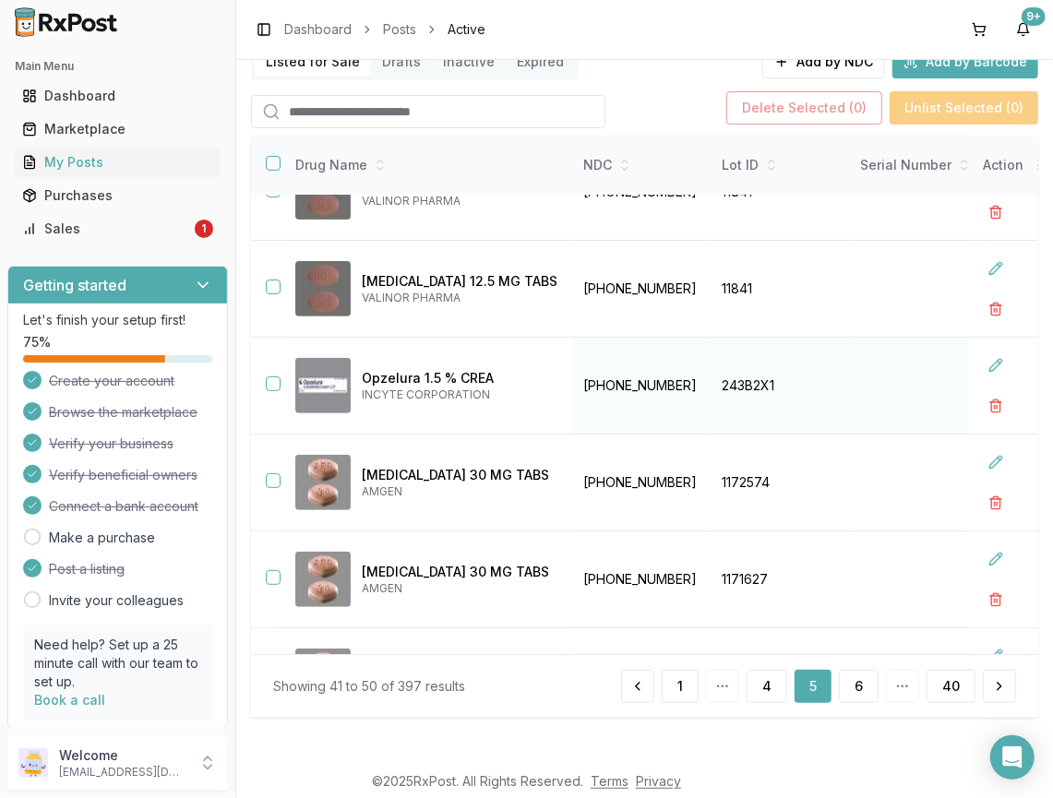
click at [279, 381] on button "button" at bounding box center [273, 383] width 15 height 15
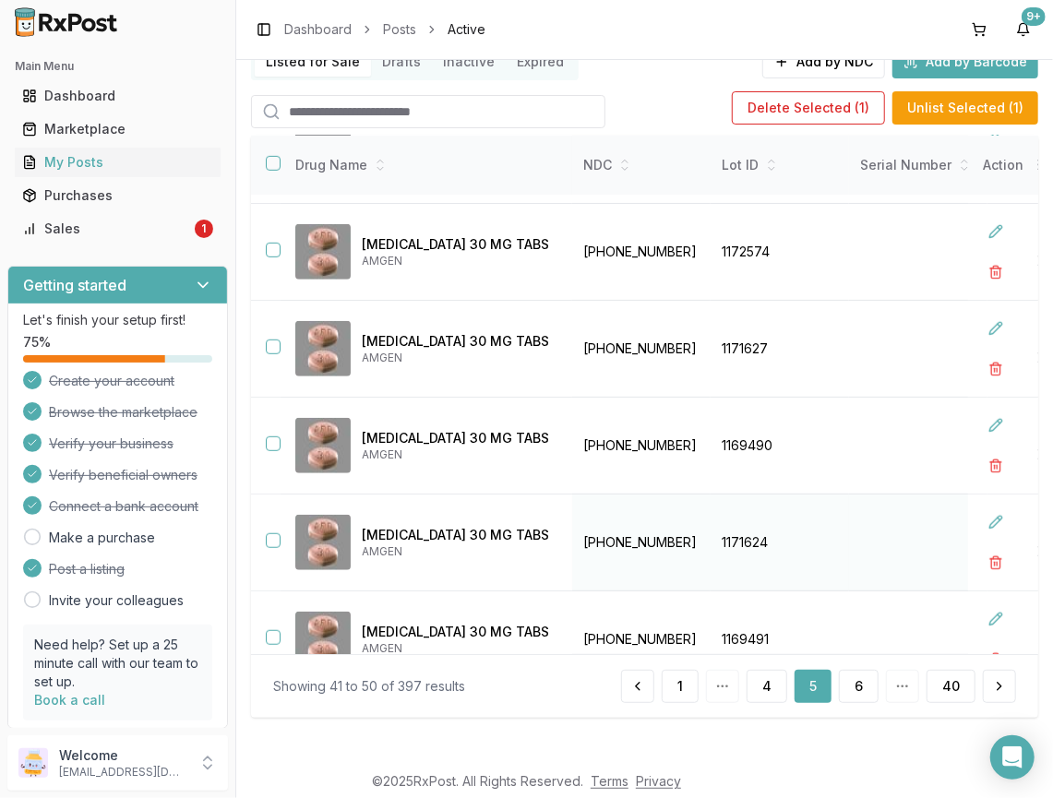
scroll to position [513, 0]
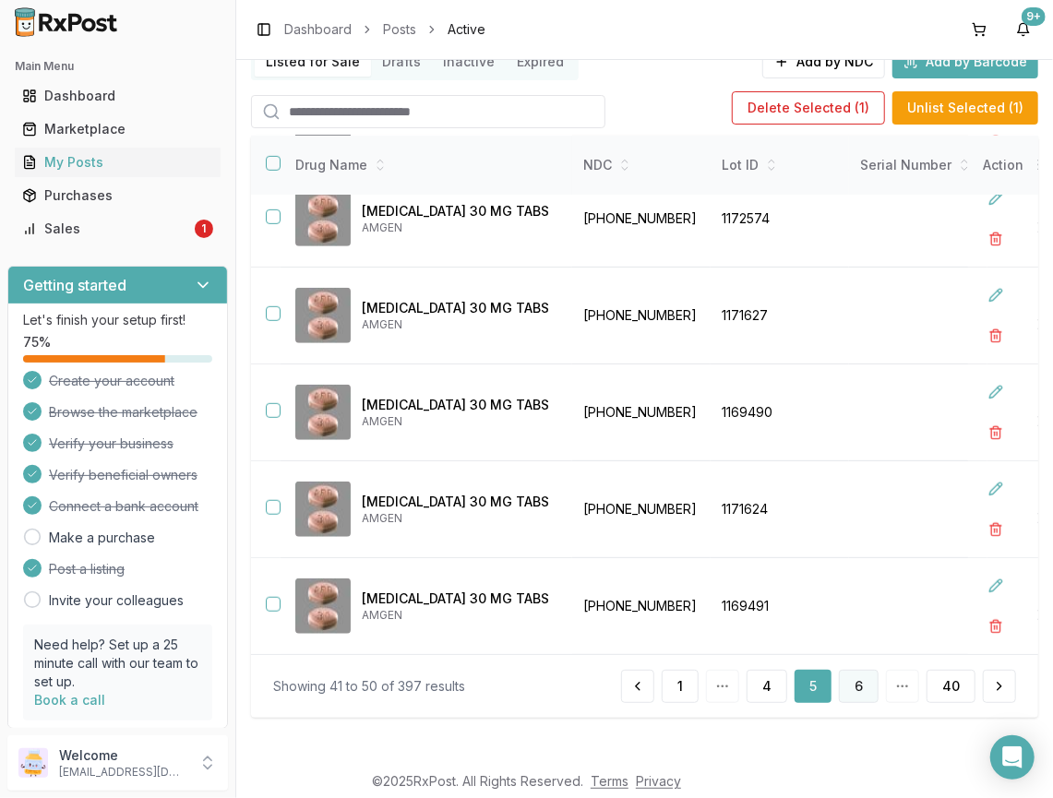
click at [845, 688] on button "6" at bounding box center [859, 686] width 40 height 33
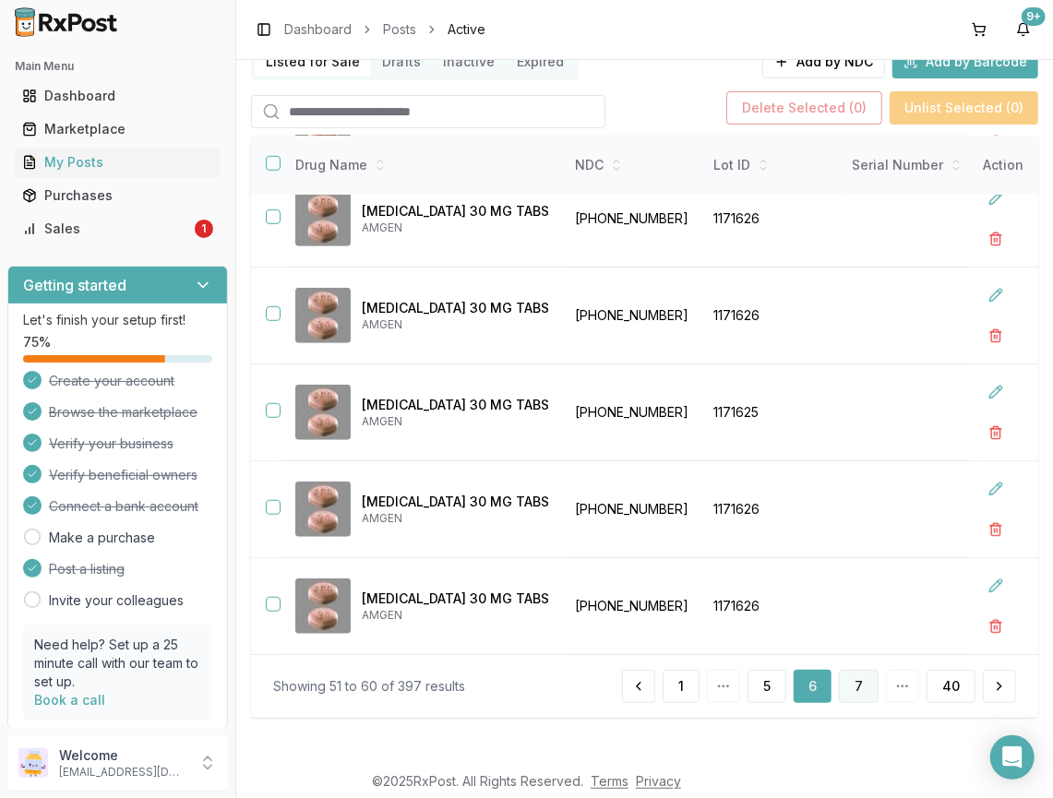
click at [848, 692] on button "7" at bounding box center [859, 686] width 40 height 33
click at [856, 693] on button "8" at bounding box center [859, 686] width 40 height 33
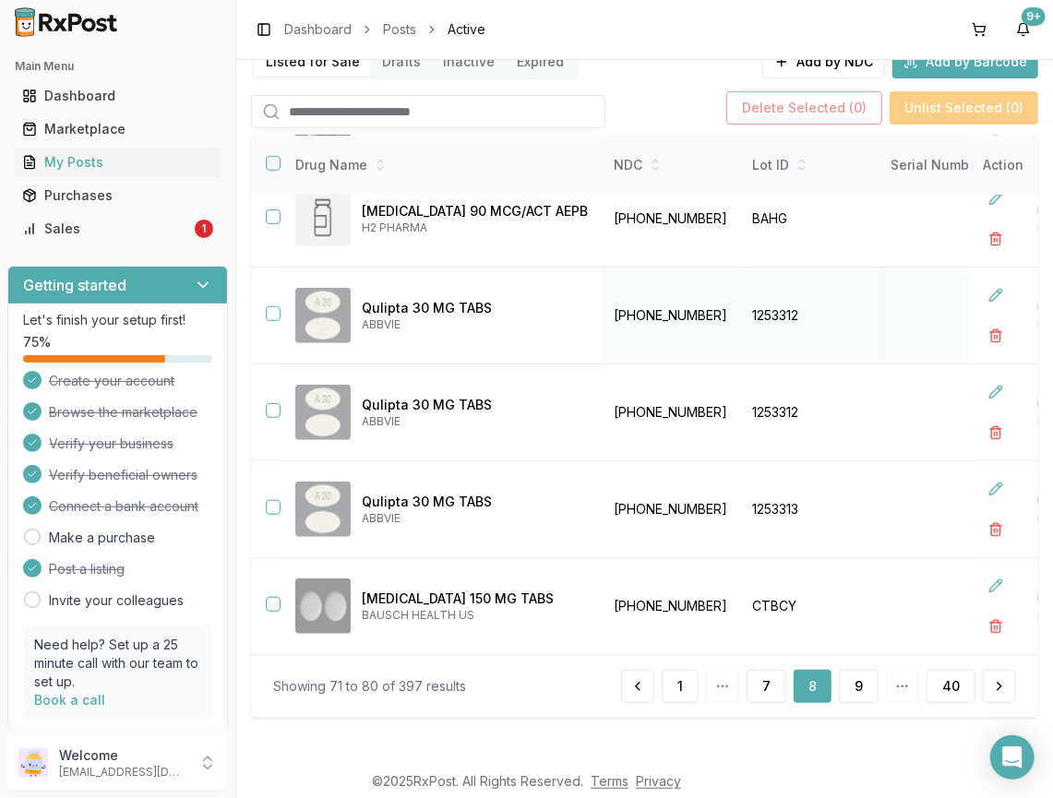
scroll to position [513, 0]
click at [854, 690] on button "9" at bounding box center [859, 686] width 40 height 33
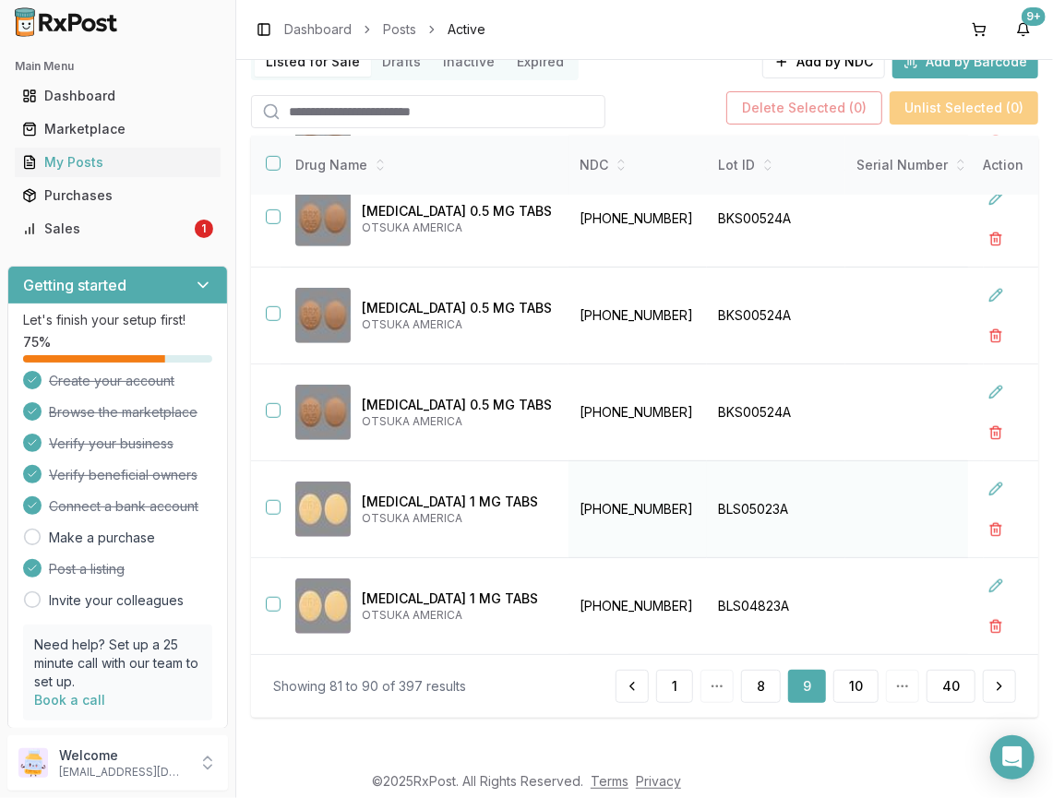
click at [269, 504] on button "button" at bounding box center [273, 507] width 15 height 15
click at [268, 597] on button "button" at bounding box center [273, 604] width 15 height 15
click at [855, 690] on button "10" at bounding box center [855, 686] width 45 height 33
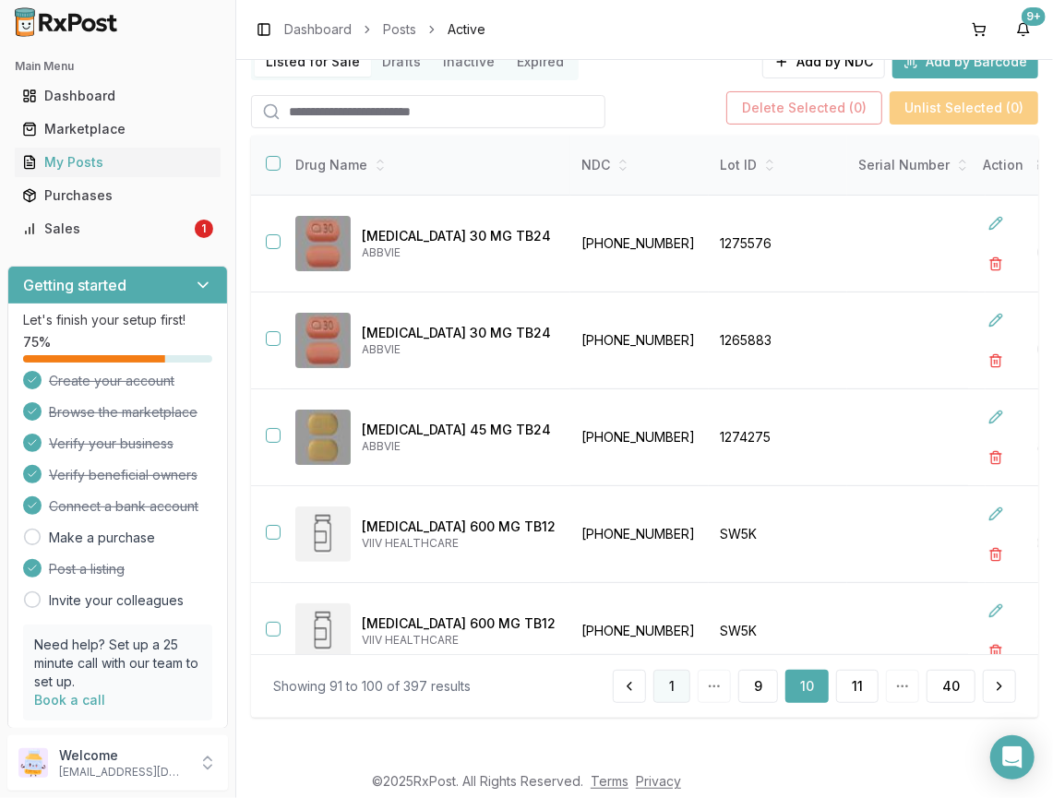
click at [675, 688] on button "1" at bounding box center [671, 686] width 37 height 33
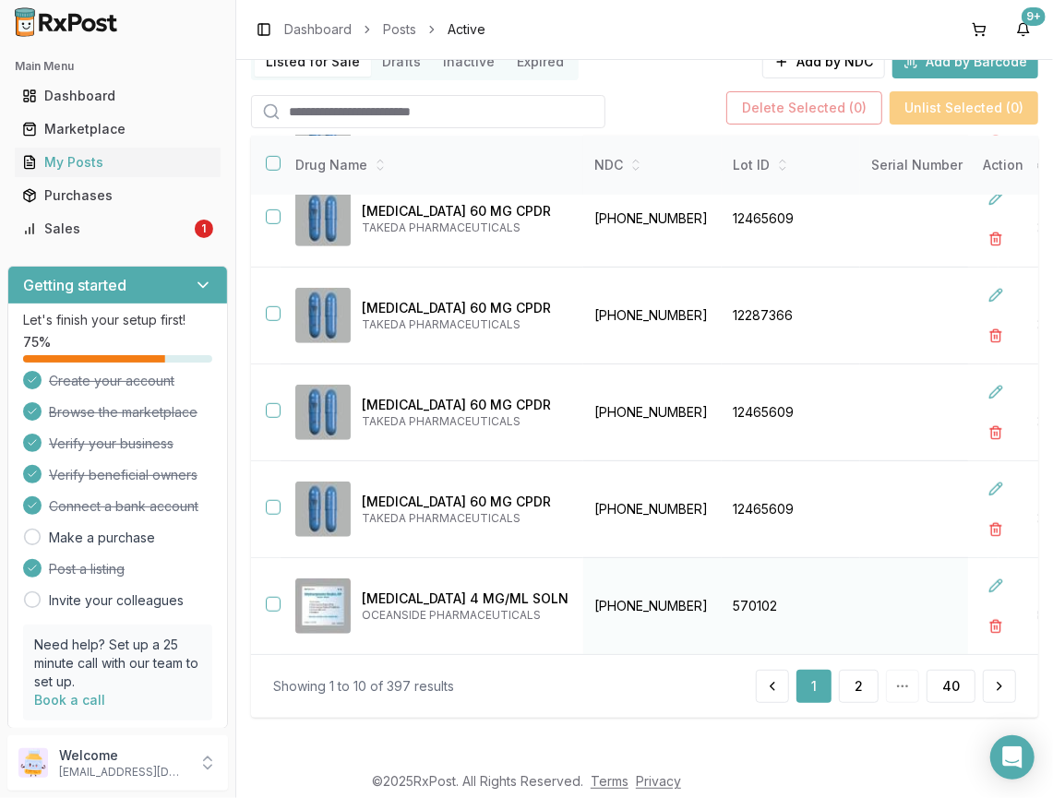
scroll to position [513, 0]
click at [841, 680] on button "2" at bounding box center [859, 686] width 40 height 33
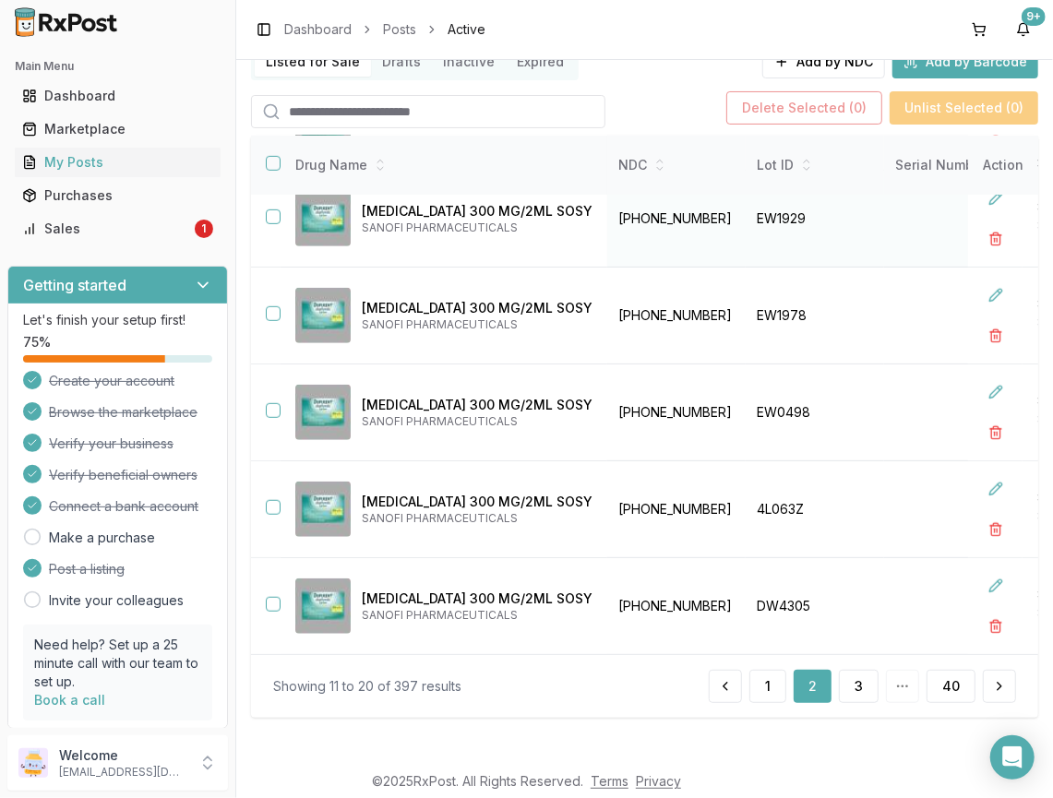
click at [276, 210] on button "button" at bounding box center [273, 216] width 15 height 15
click at [271, 306] on button "button" at bounding box center [273, 313] width 15 height 15
click at [271, 409] on button "button" at bounding box center [273, 410] width 15 height 15
click at [269, 500] on button "button" at bounding box center [273, 507] width 15 height 15
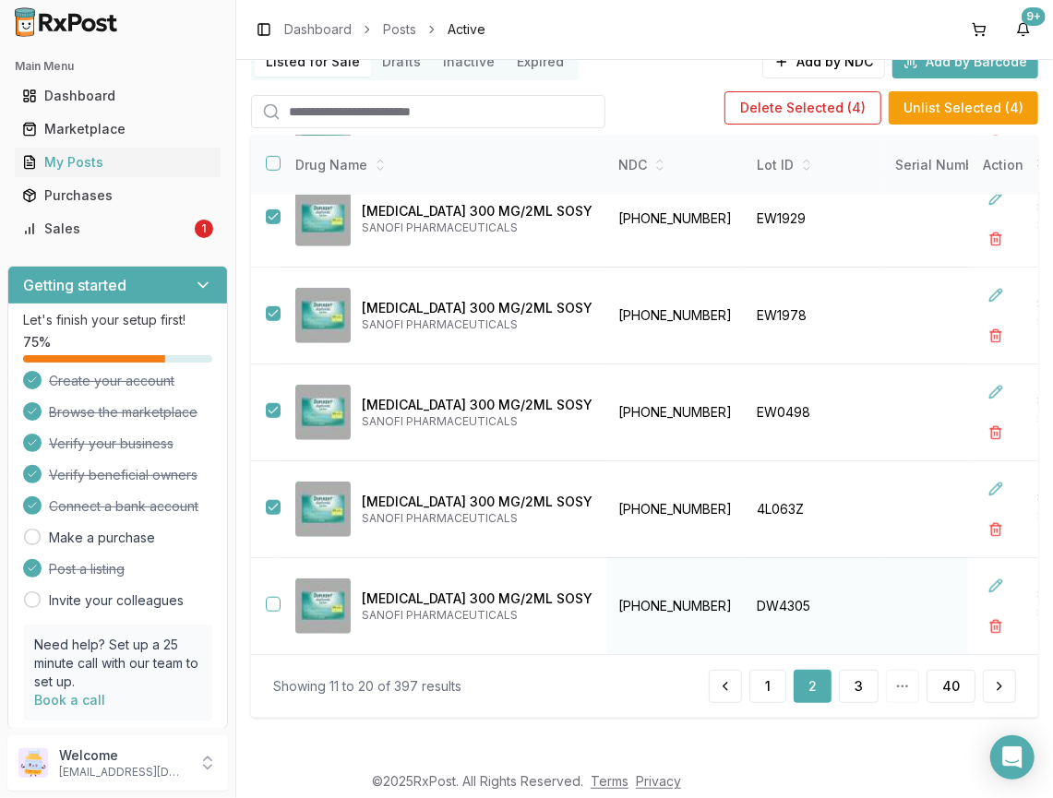
click at [268, 597] on button "button" at bounding box center [273, 604] width 15 height 15
click at [954, 108] on button "Unlist Selected ( 5 )" at bounding box center [964, 107] width 148 height 33
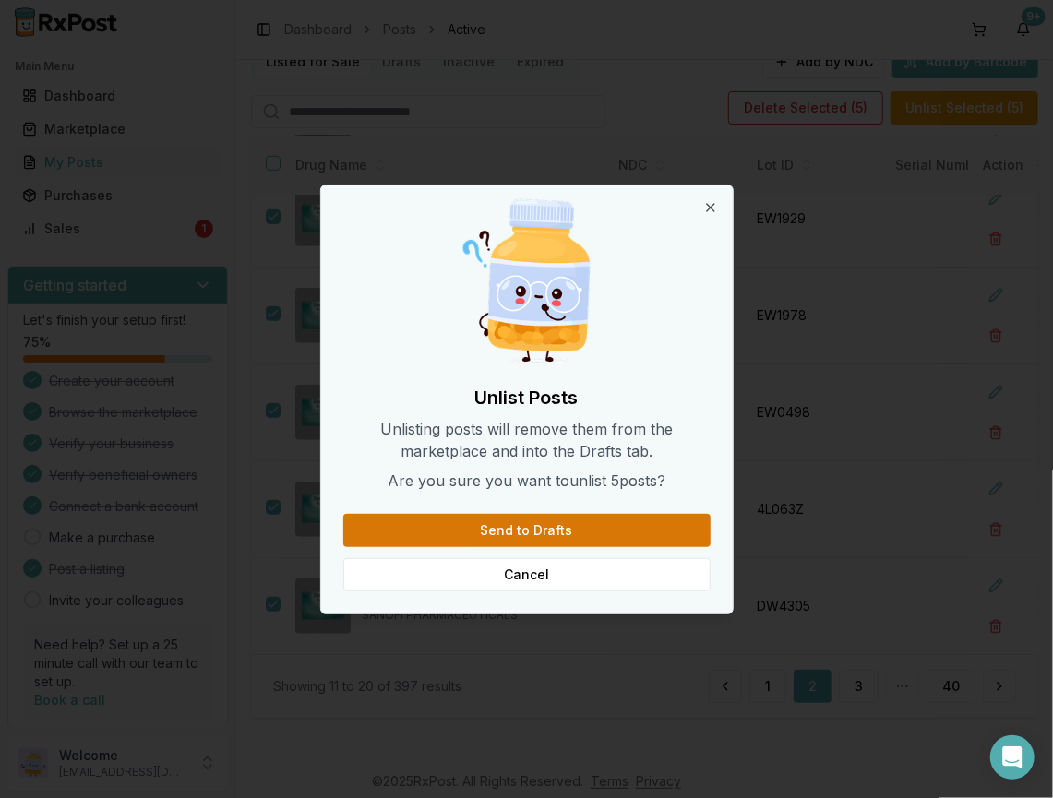
click at [579, 514] on button "Send to Drafts" at bounding box center [526, 530] width 367 height 33
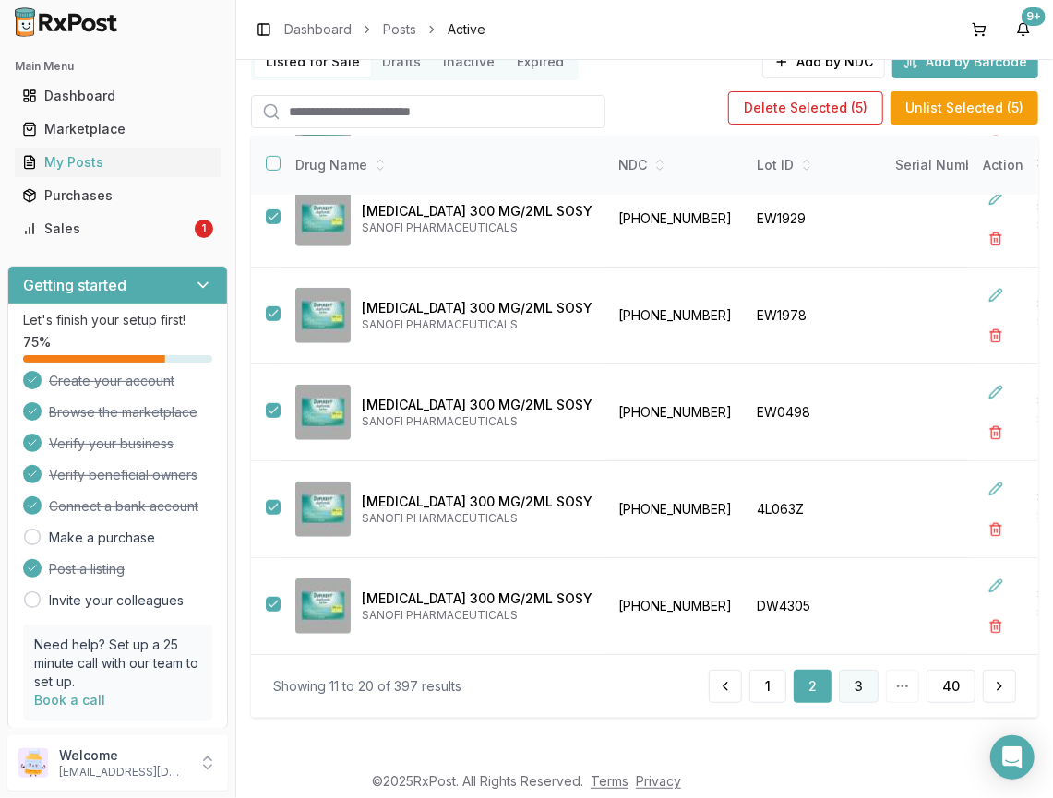
click at [862, 688] on button "3" at bounding box center [859, 686] width 40 height 33
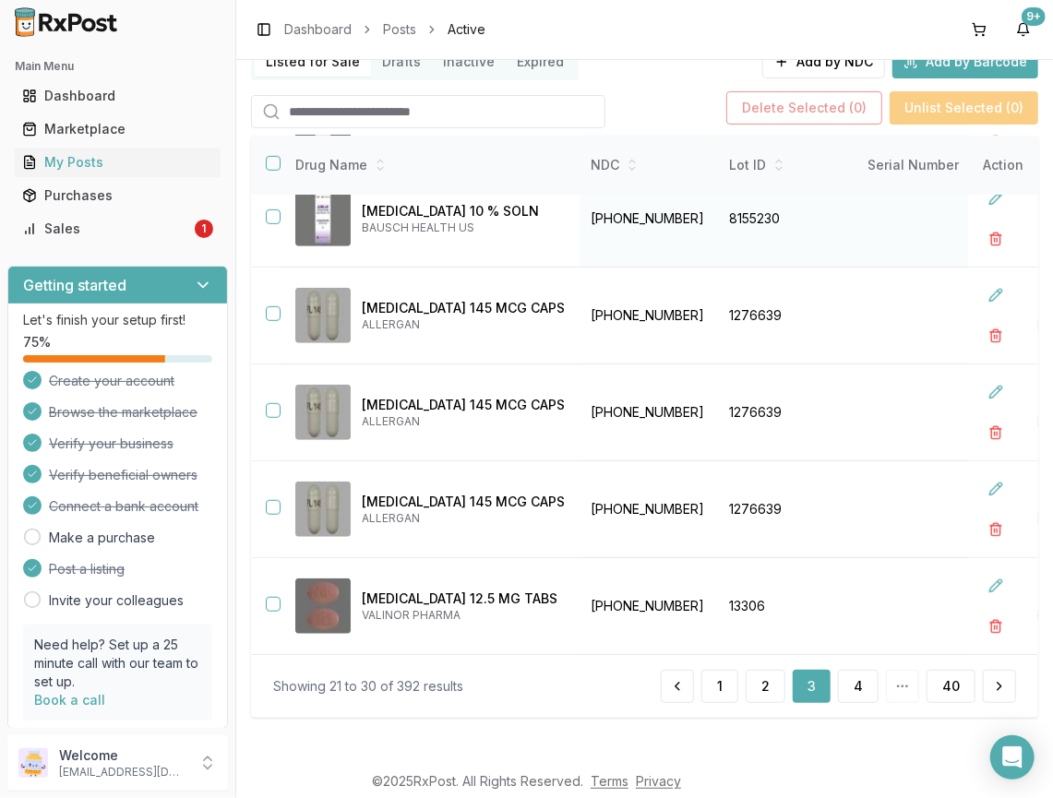
click at [269, 209] on button "button" at bounding box center [273, 216] width 15 height 15
click at [967, 100] on button "Unlist Selected ( 1 )" at bounding box center [965, 107] width 146 height 33
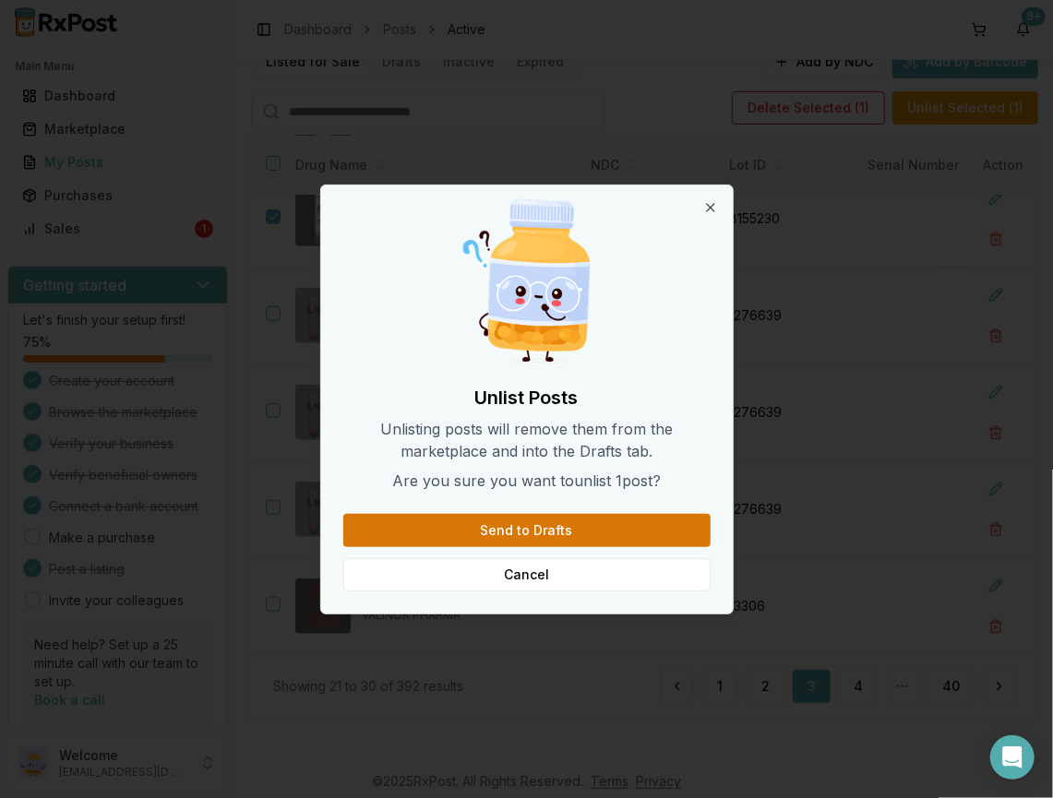
click at [642, 526] on button "Send to Drafts" at bounding box center [526, 530] width 367 height 33
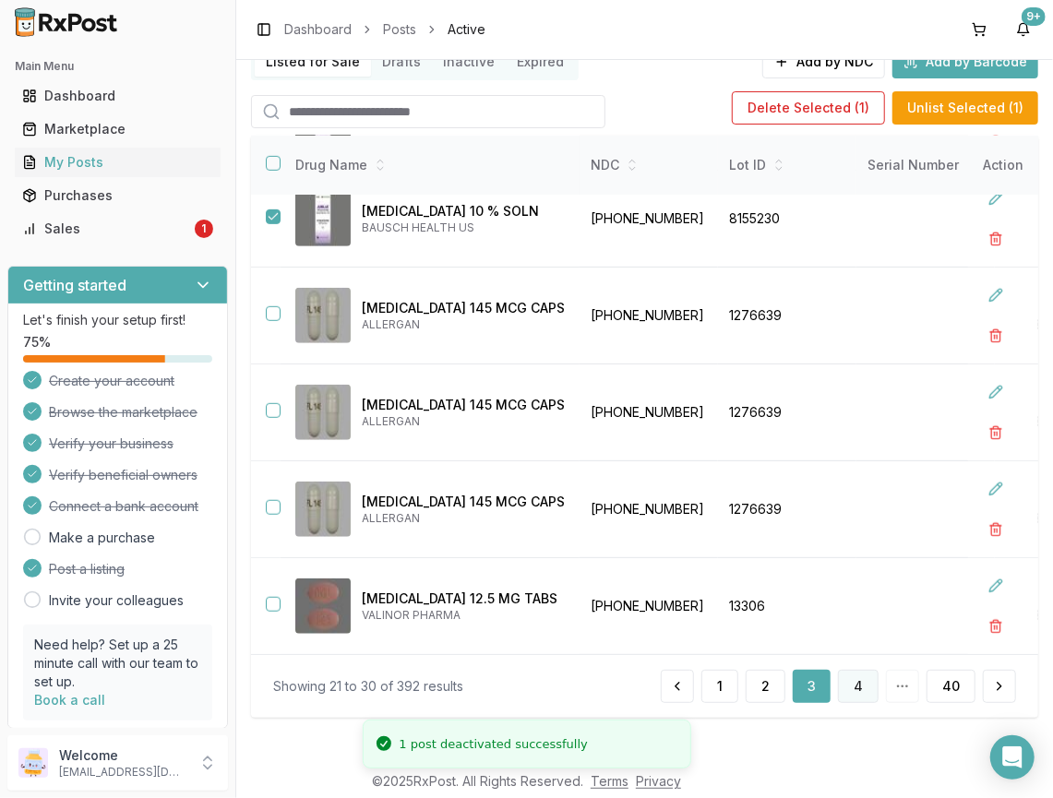
click at [856, 701] on button "4" at bounding box center [858, 686] width 41 height 33
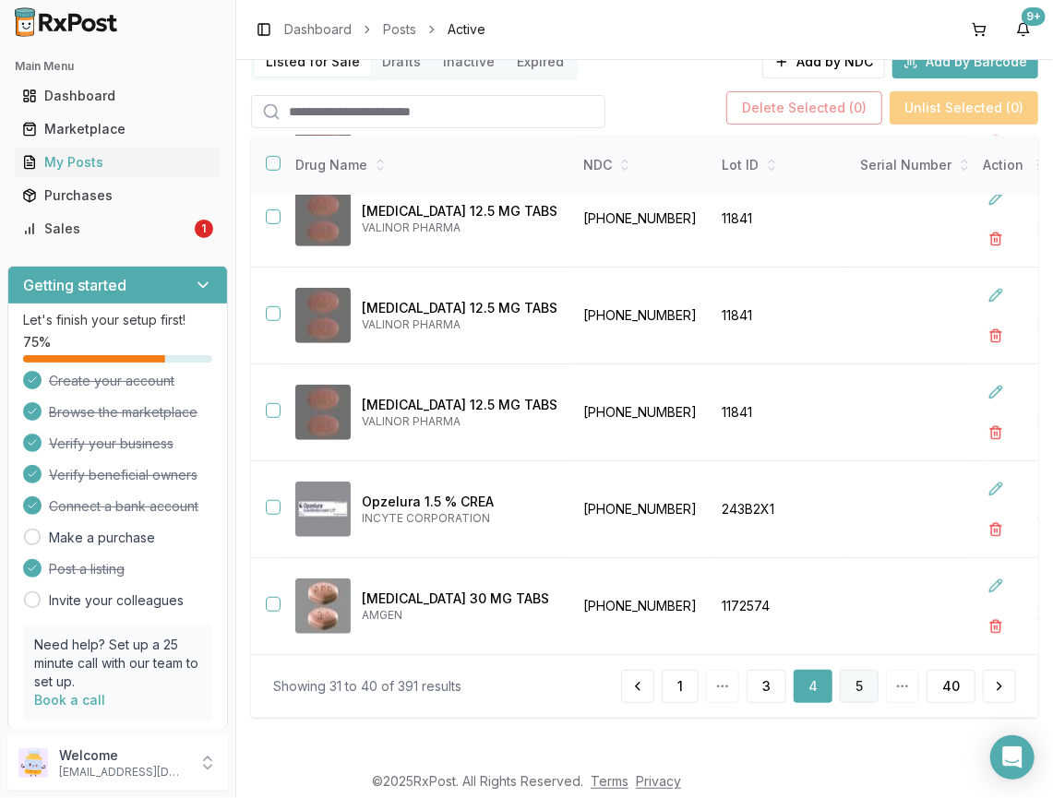
click at [852, 694] on button "5" at bounding box center [858, 686] width 39 height 33
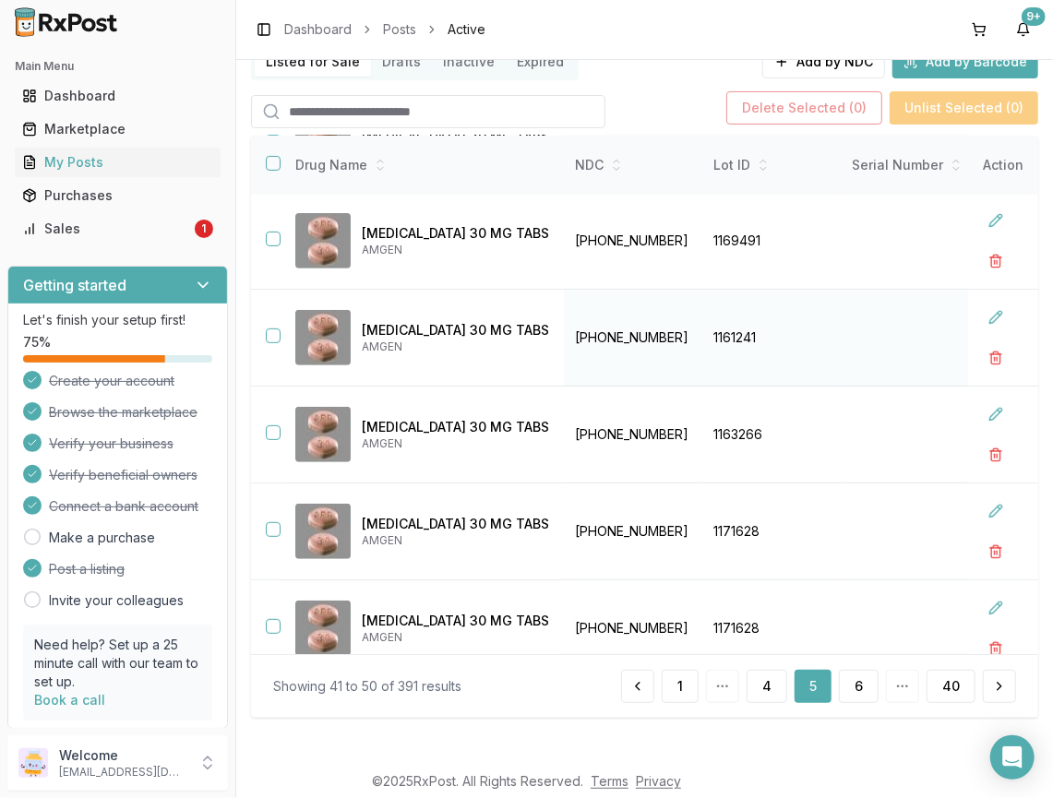
scroll to position [268, 0]
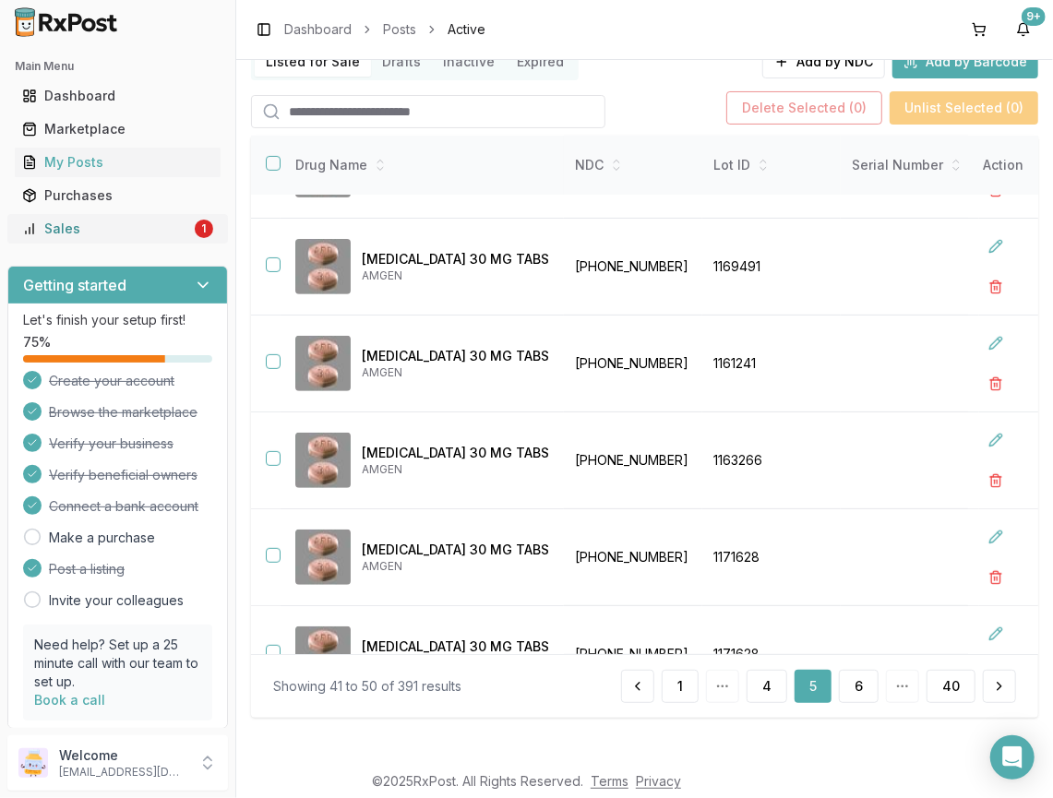
click at [106, 236] on div "Sales" at bounding box center [106, 229] width 169 height 18
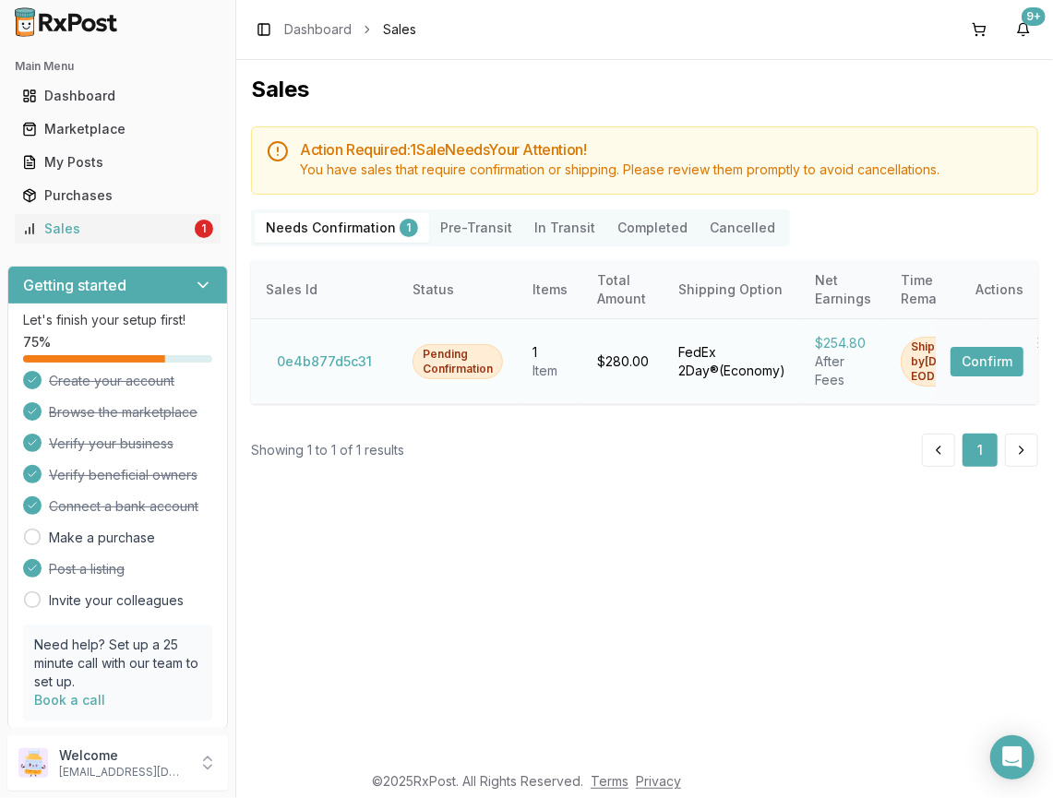
click at [1005, 347] on button "Confirm" at bounding box center [986, 362] width 73 height 30
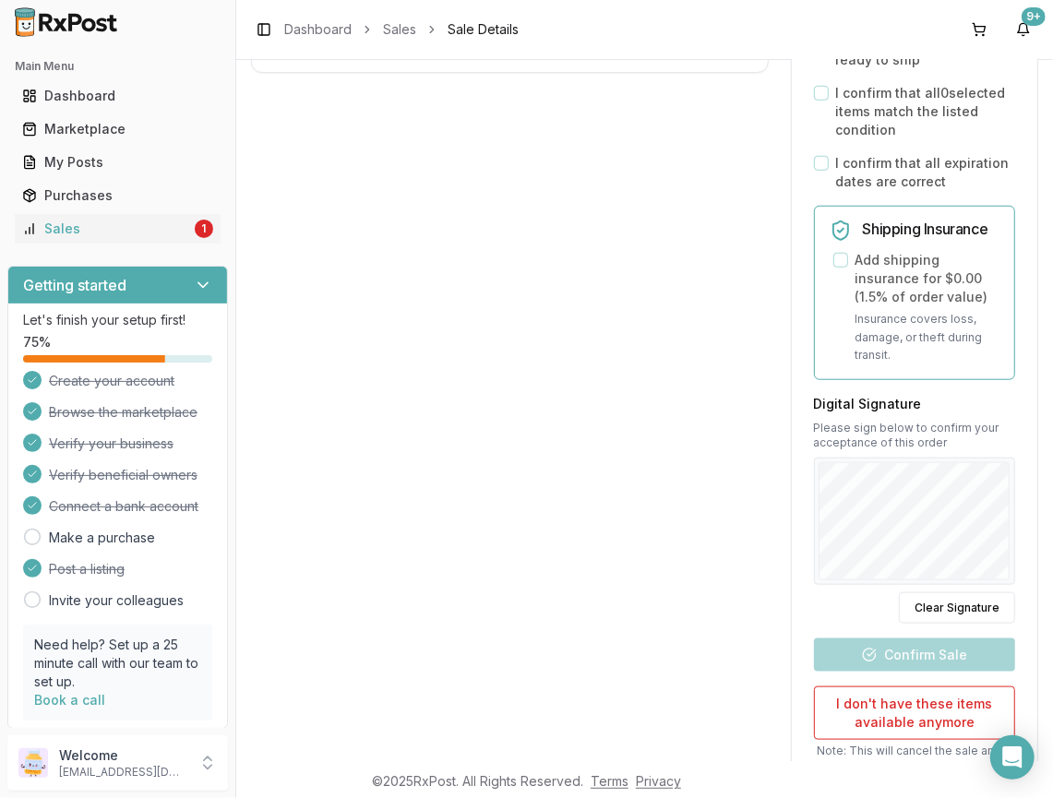
scroll to position [630, 0]
click at [917, 722] on button "I don't have these items available anymore" at bounding box center [914, 712] width 201 height 54
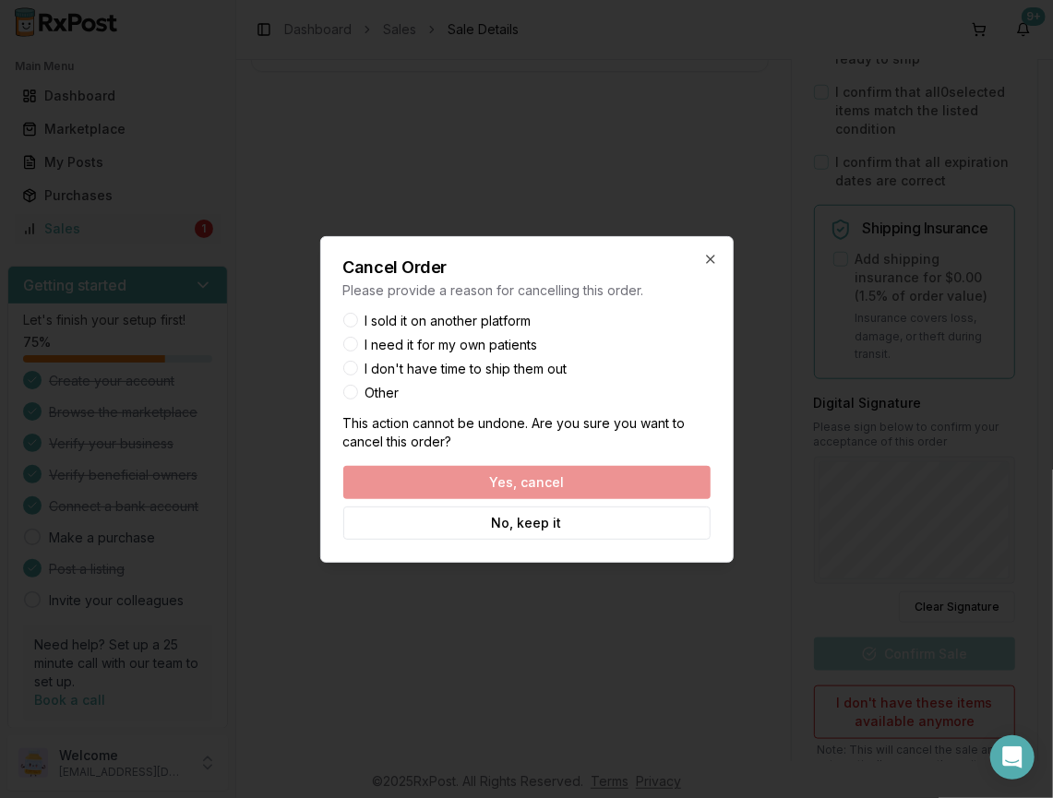
drag, startPoint x: 450, startPoint y: 319, endPoint x: 458, endPoint y: 331, distance: 14.1
click at [450, 319] on label "I sold it on another platform" at bounding box center [448, 321] width 166 height 13
click at [358, 319] on button "I sold it on another platform" at bounding box center [350, 320] width 15 height 15
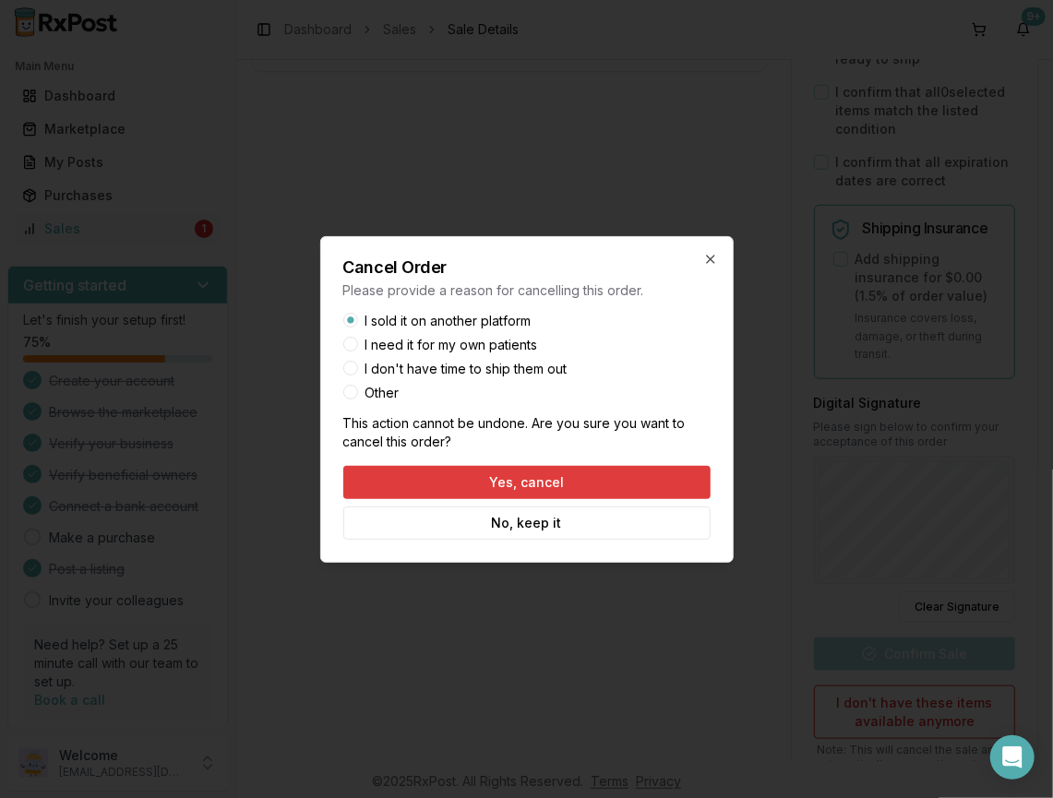
click at [586, 483] on button "Yes, cancel" at bounding box center [526, 482] width 367 height 33
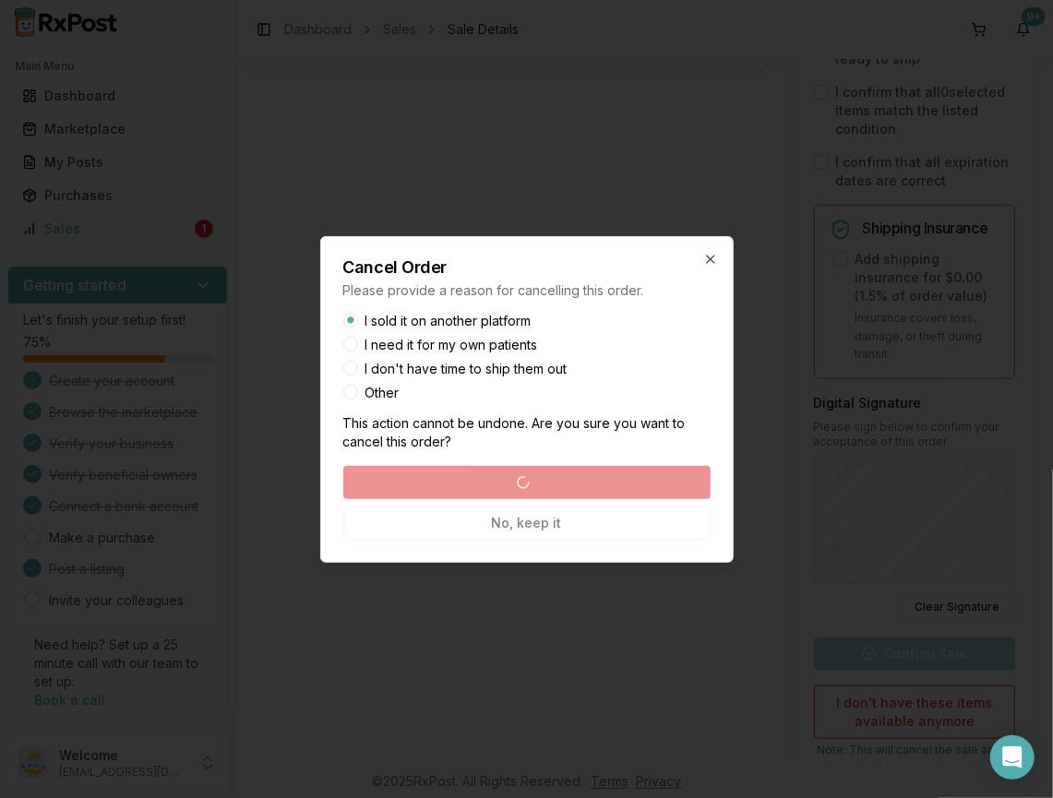
scroll to position [0, 0]
